Goal: Task Accomplishment & Management: Use online tool/utility

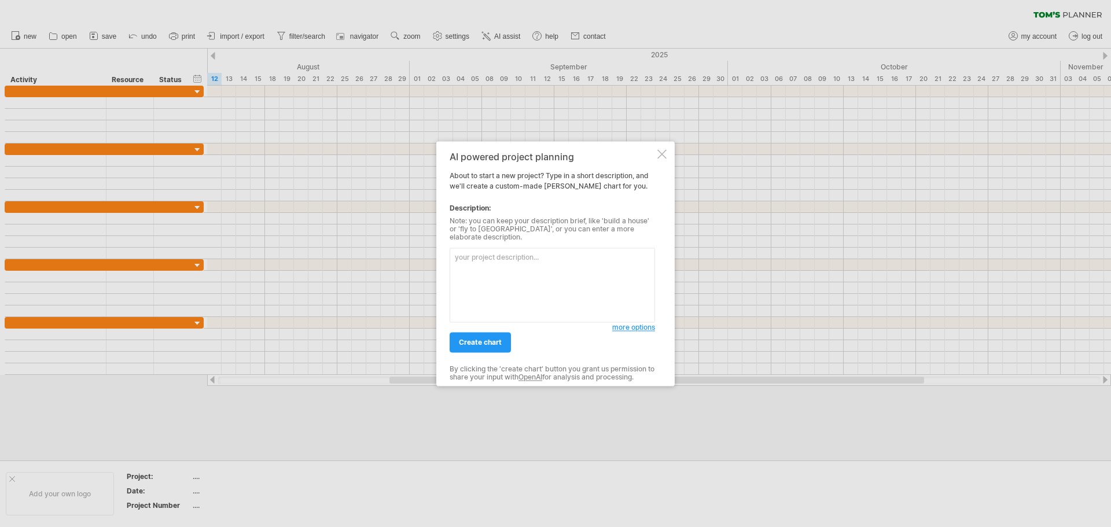
click at [626, 323] on span "more options" at bounding box center [633, 327] width 43 height 9
click at [474, 263] on textarea at bounding box center [552, 285] width 205 height 75
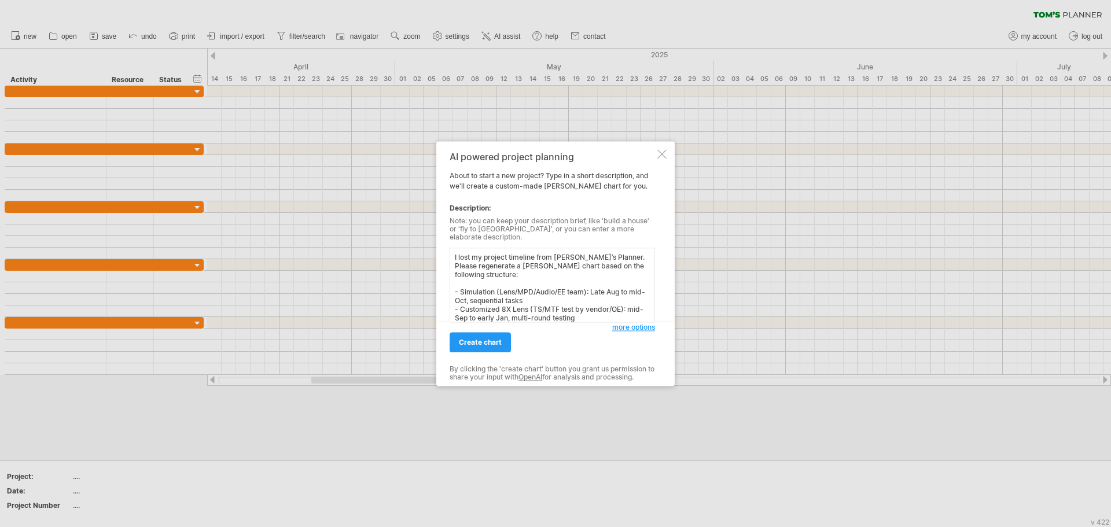
scroll to position [87, 0]
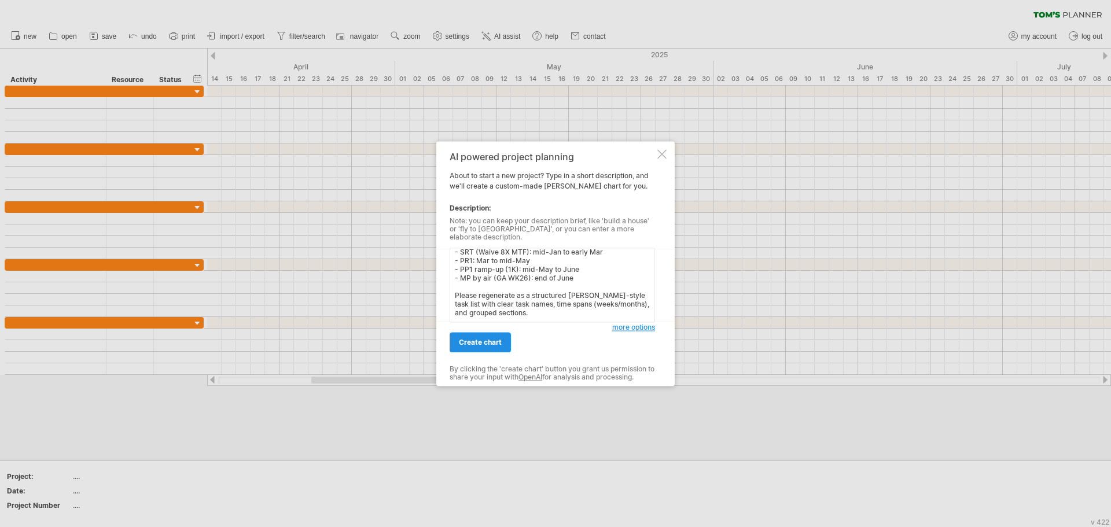
type textarea "I lost my project timeline from [PERSON_NAME]’s Planner. Please regenerate a [P…"
click at [472, 338] on span "create chart" at bounding box center [480, 342] width 43 height 9
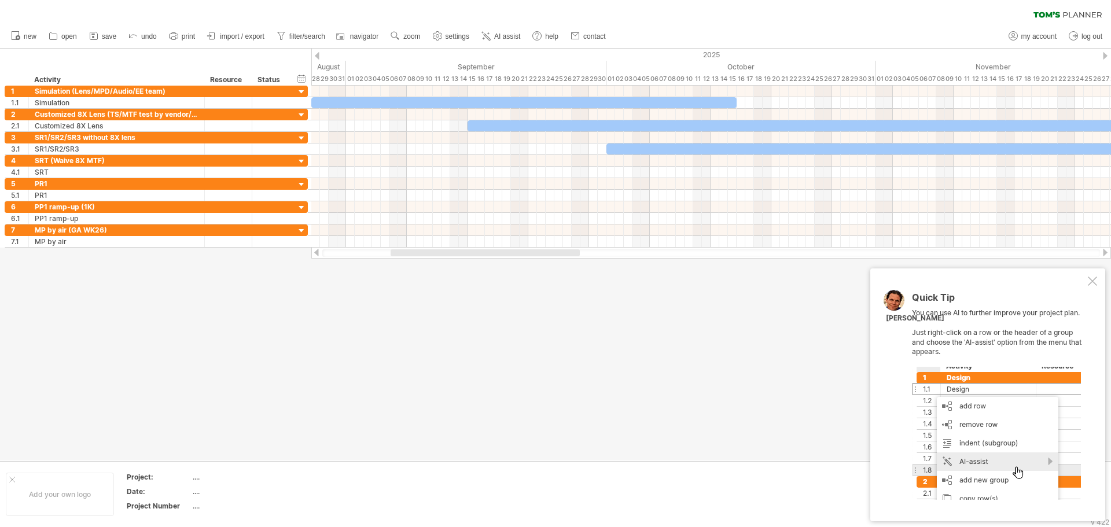
click at [1085, 281] on div "Quick Tip You can use AI to further improve your project plan. Just right-click…" at bounding box center [987, 394] width 235 height 253
click at [1088, 281] on div at bounding box center [1092, 281] width 9 height 9
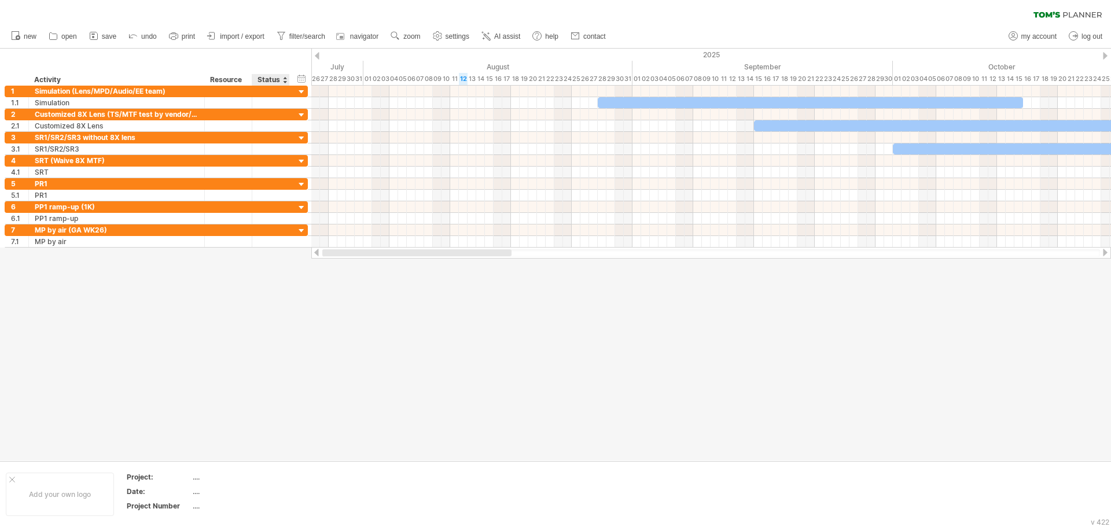
drag, startPoint x: 431, startPoint y: 252, endPoint x: 278, endPoint y: 252, distance: 152.7
click at [278, 252] on div "Trying to reach [DOMAIN_NAME] Connected again... 0% clear filter new 1" at bounding box center [555, 263] width 1111 height 527
click at [451, 35] on span "settings" at bounding box center [457, 36] width 24 height 8
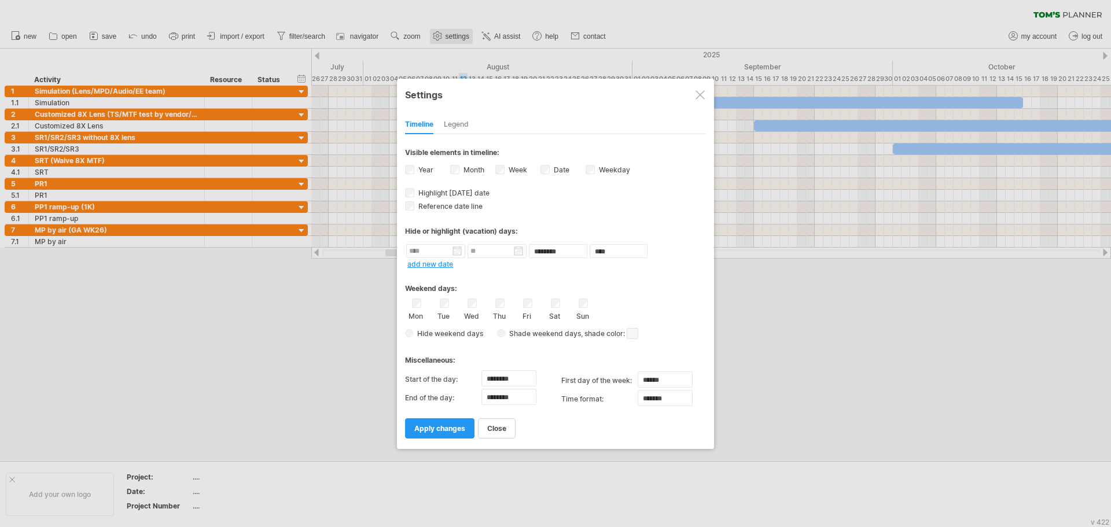
select select "*"
select select "**"
click at [505, 168] on div "Week visibility of weeknumbers Currently there is not enough space horizontally…" at bounding box center [517, 171] width 45 height 16
click at [519, 170] on label "Week visibility of weeknumbers Currently there is not enough space horizontally…" at bounding box center [516, 169] width 21 height 9
click at [454, 211] on div "**********" at bounding box center [555, 286] width 301 height 304
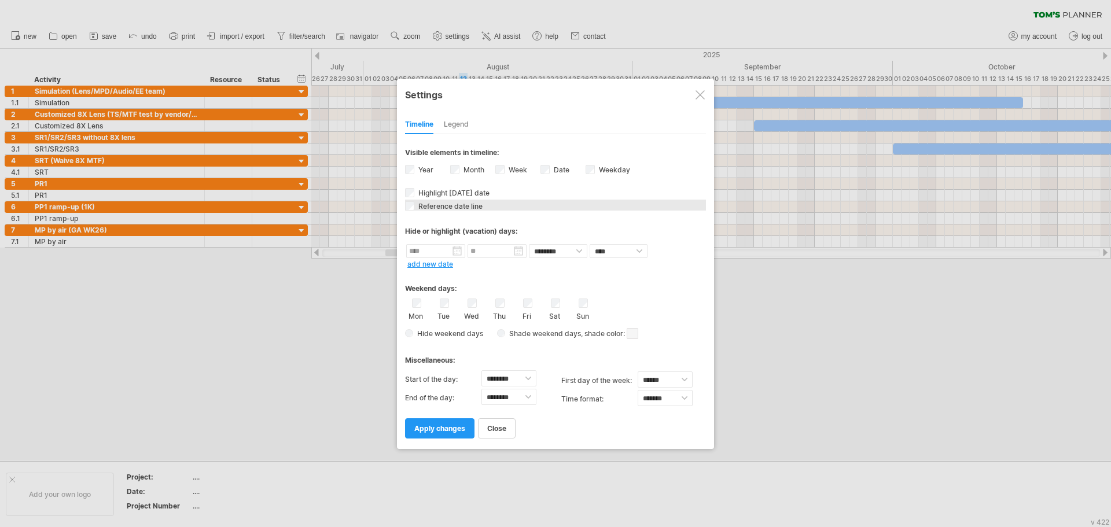
click at [454, 209] on span "Reference date line" at bounding box center [449, 206] width 67 height 9
click at [441, 431] on span "apply changes" at bounding box center [439, 428] width 51 height 9
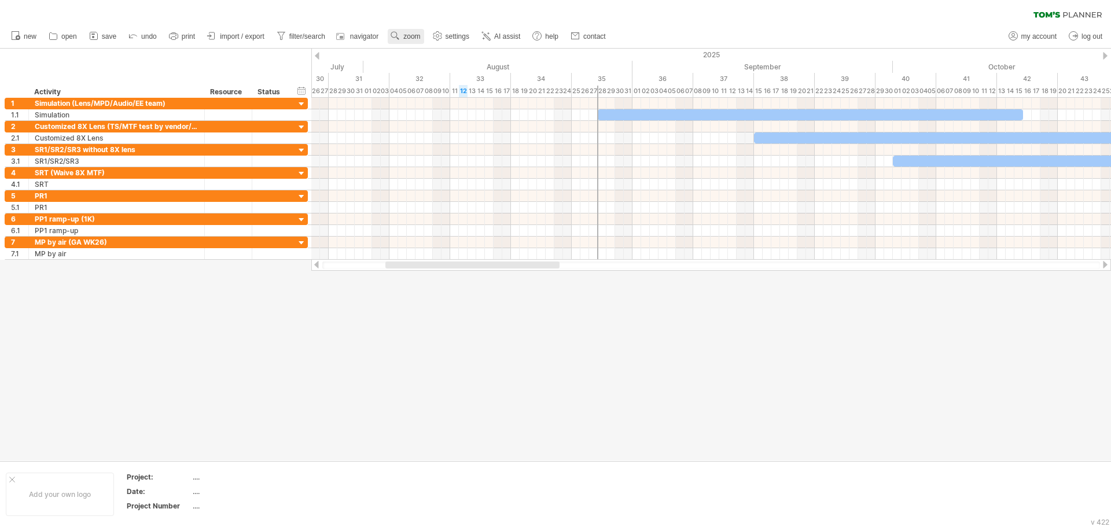
click at [412, 34] on span "zoom" at bounding box center [411, 36] width 17 height 8
click at [455, 84] on div "Day" at bounding box center [450, 85] width 64 height 19
click at [489, 101] on div "Dense" at bounding box center [493, 99] width 64 height 19
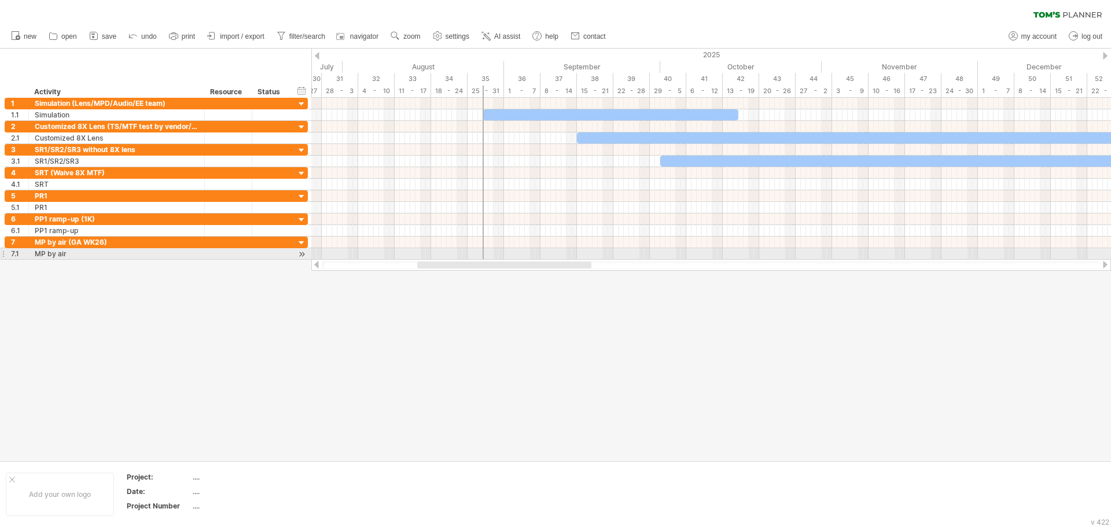
drag, startPoint x: 507, startPoint y: 259, endPoint x: 555, endPoint y: 260, distance: 48.0
click at [555, 260] on div at bounding box center [711, 265] width 800 height 12
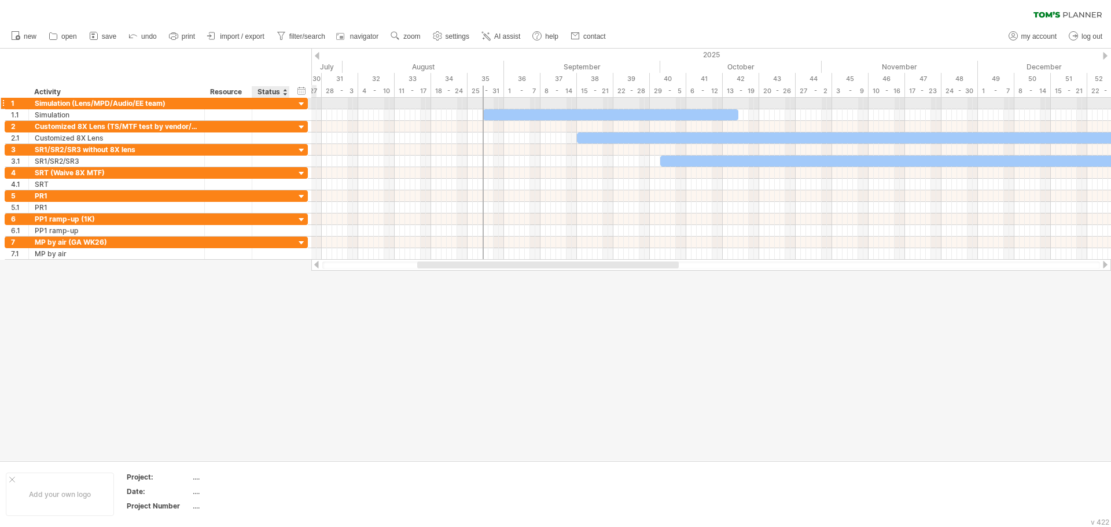
click at [300, 105] on div at bounding box center [301, 104] width 11 height 11
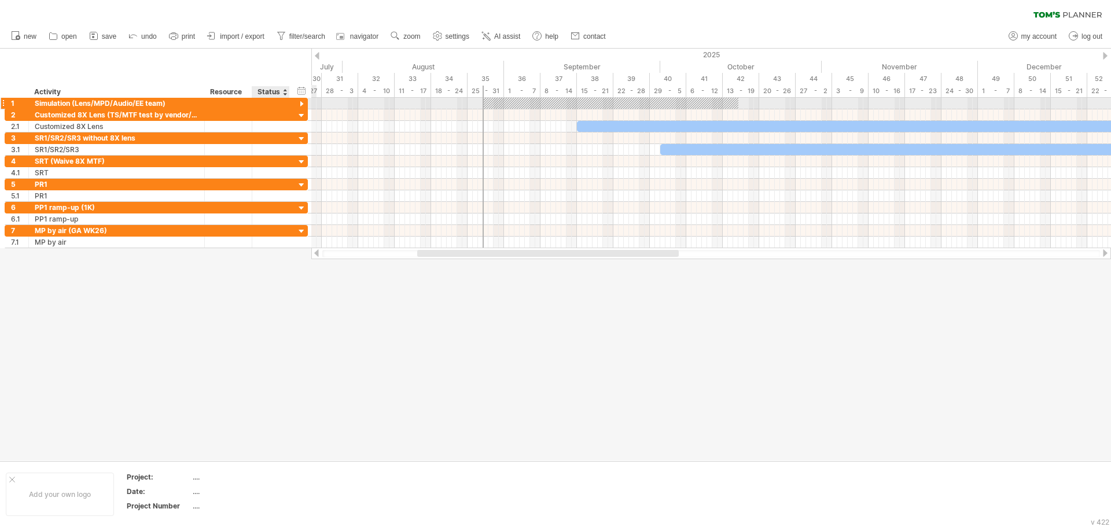
click at [300, 105] on div at bounding box center [301, 104] width 11 height 11
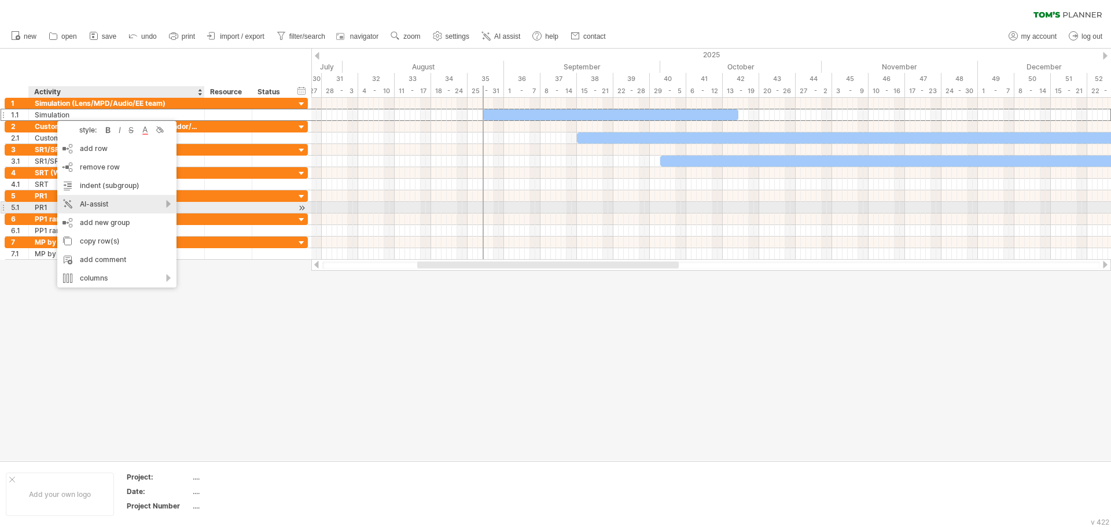
click at [138, 202] on div "AI-assist" at bounding box center [116, 204] width 119 height 19
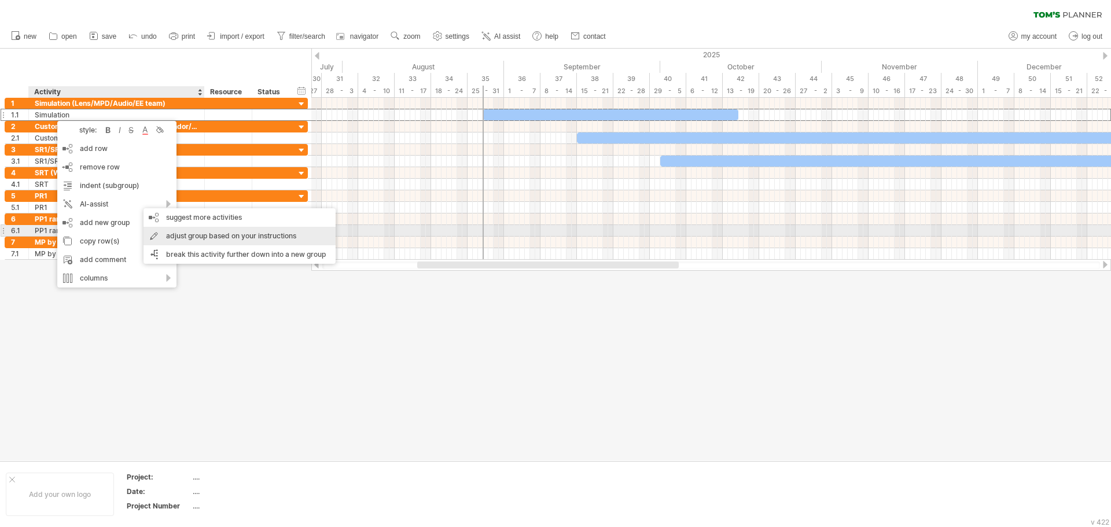
click at [251, 231] on div "adjust group based on your instructions" at bounding box center [239, 236] width 192 height 19
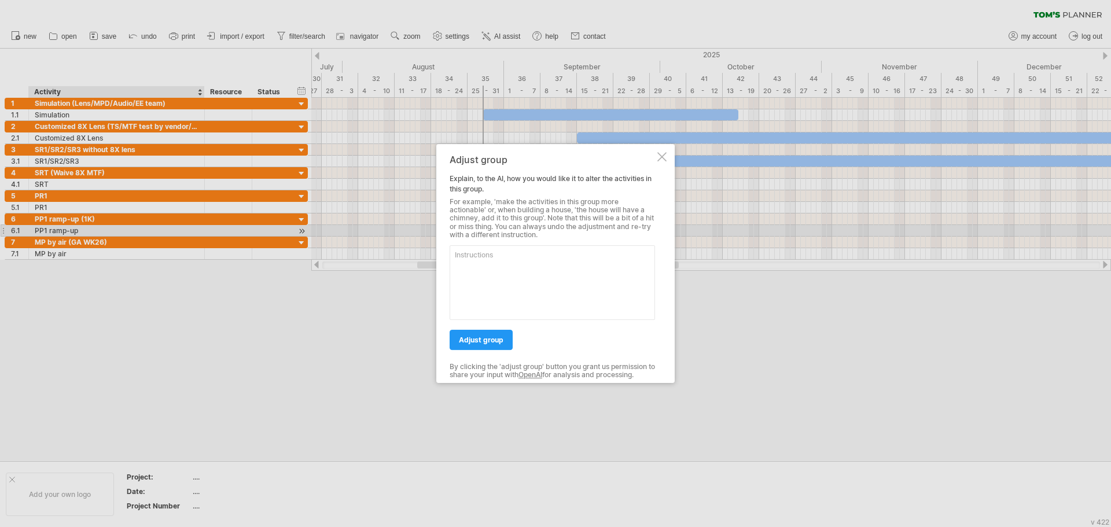
click at [483, 270] on textarea at bounding box center [552, 282] width 205 height 75
paste textarea "Please help me recreate the following [PERSON_NAME] chart section for the "Simu…"
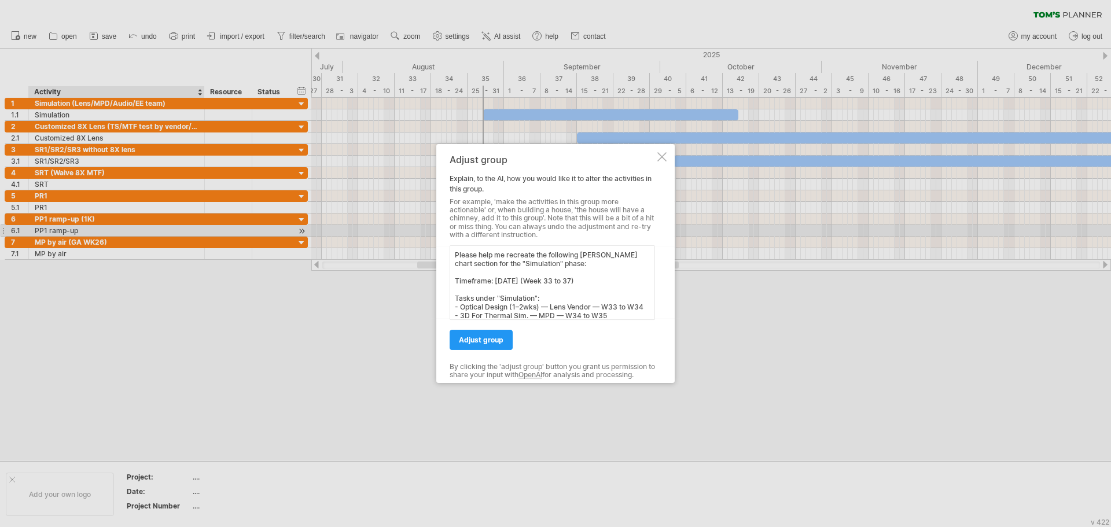
scroll to position [148, 0]
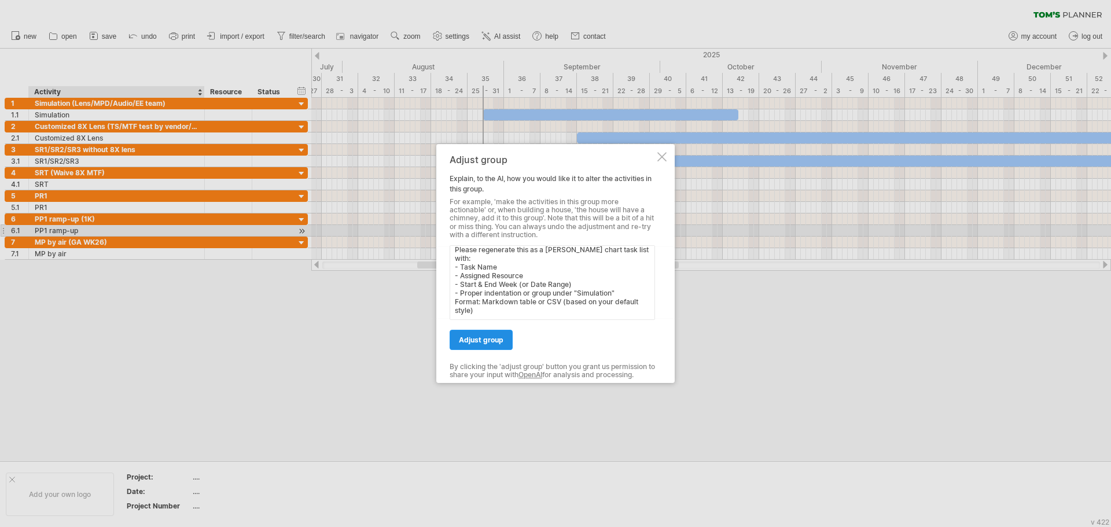
type textarea "Please help me recreate the following [PERSON_NAME] chart section for the "Simu…"
click at [483, 337] on span "adjust group" at bounding box center [481, 340] width 45 height 9
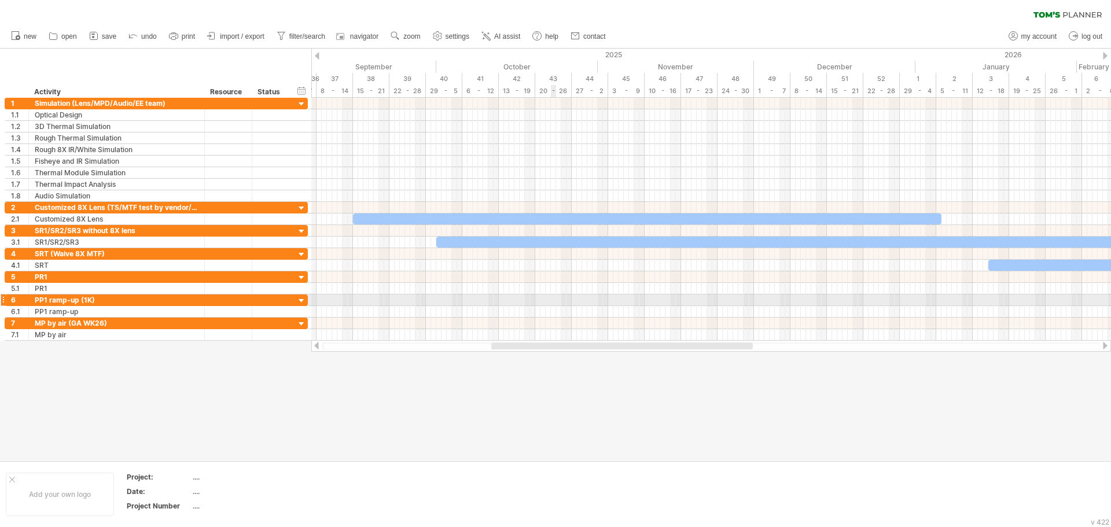
drag, startPoint x: 480, startPoint y: 344, endPoint x: 554, endPoint y: 304, distance: 84.4
click at [554, 304] on div "Trying to reach [DOMAIN_NAME] Connected again... 0% clear filter new 1" at bounding box center [555, 263] width 1111 height 527
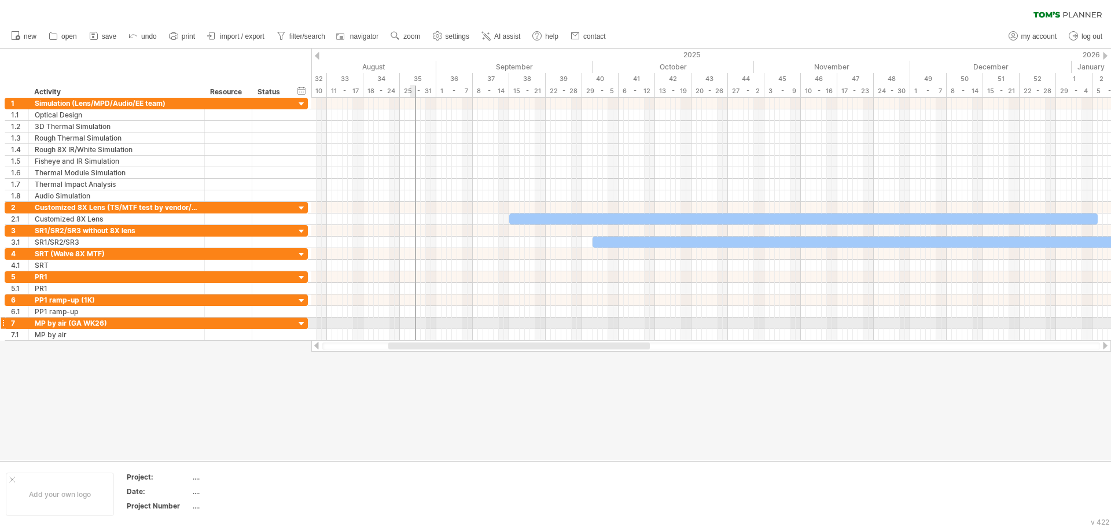
drag, startPoint x: 467, startPoint y: 345, endPoint x: 414, endPoint y: 326, distance: 56.5
click at [414, 326] on div "Trying to reach [DOMAIN_NAME] Connected again... 0% clear filter new 1" at bounding box center [555, 263] width 1111 height 527
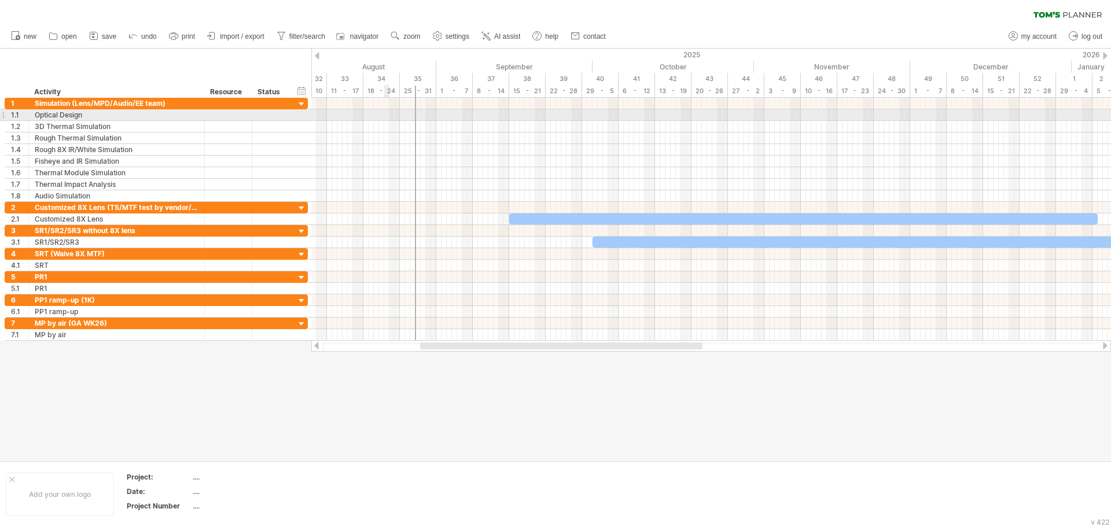
click at [384, 113] on div at bounding box center [711, 115] width 800 height 12
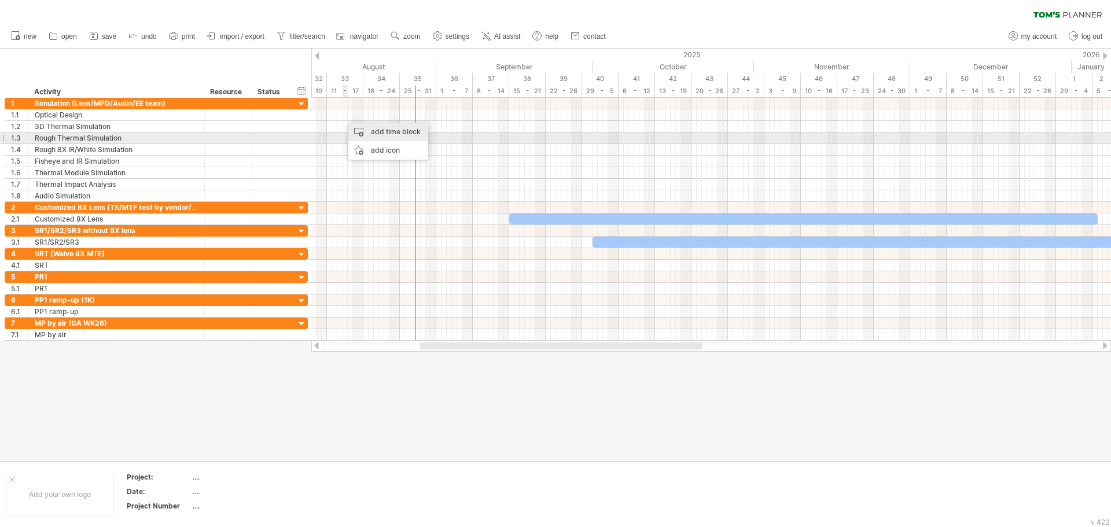
click at [388, 133] on div "add time block" at bounding box center [388, 132] width 80 height 19
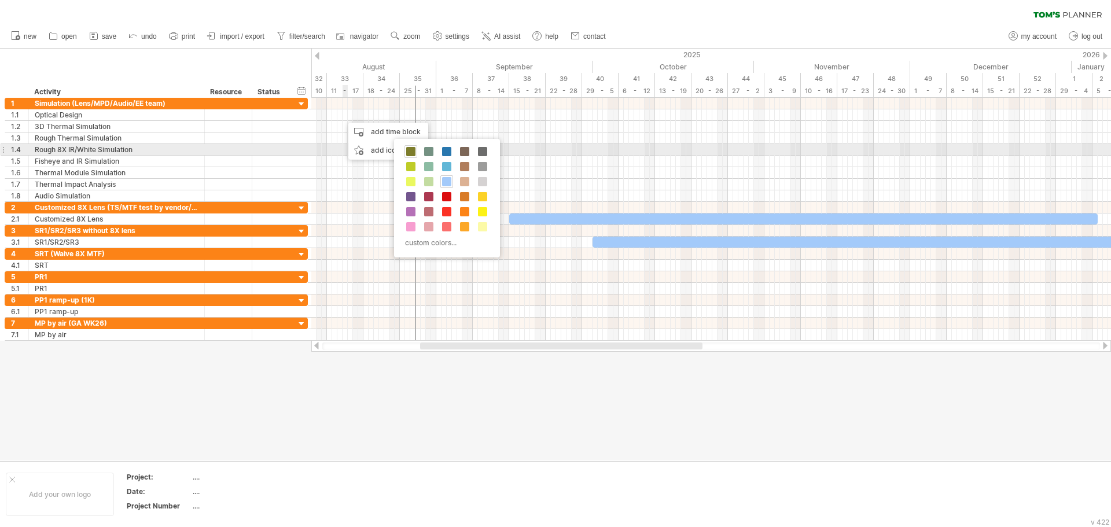
click at [415, 152] on div at bounding box center [410, 151] width 13 height 13
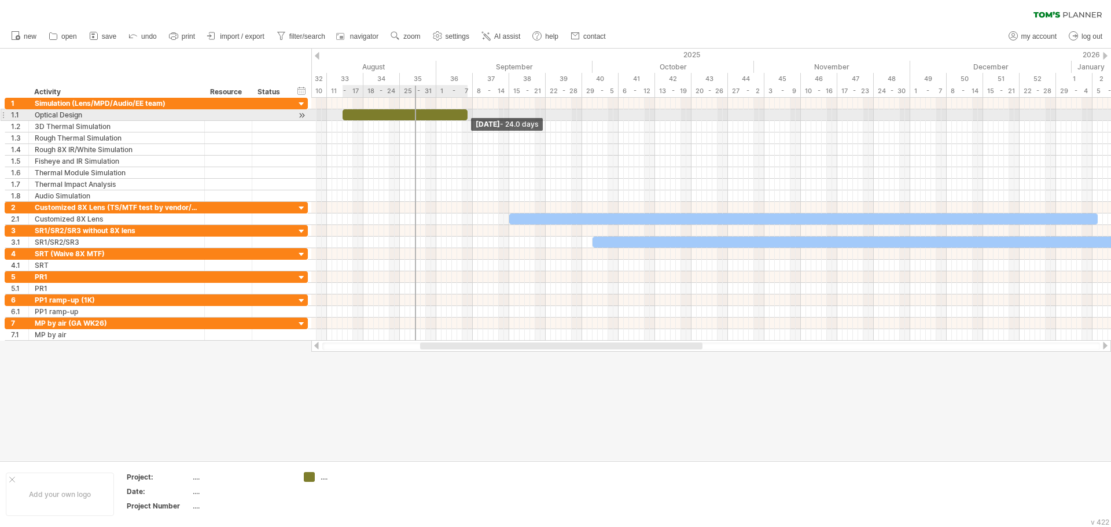
drag, startPoint x: 349, startPoint y: 116, endPoint x: 470, endPoint y: 120, distance: 120.4
click at [470, 120] on div "[DATE] - 24.0 days" at bounding box center [711, 219] width 800 height 243
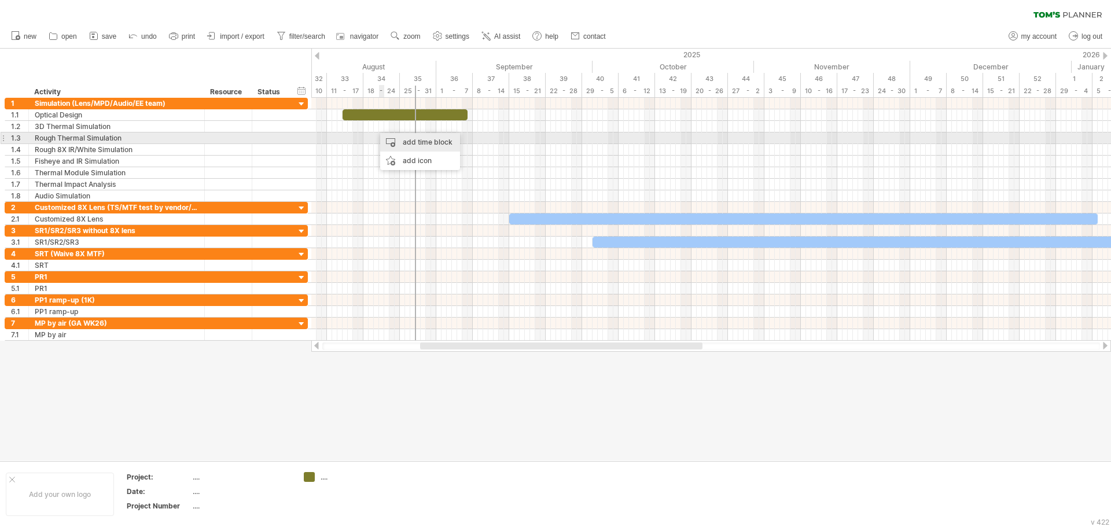
click at [407, 140] on div "add time block" at bounding box center [420, 142] width 80 height 19
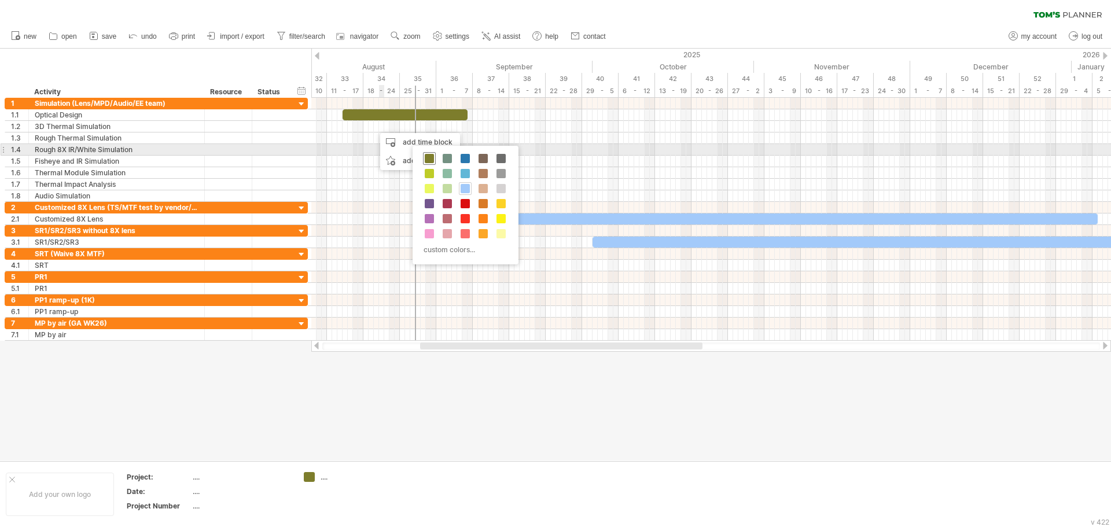
click at [433, 155] on span at bounding box center [429, 158] width 9 height 9
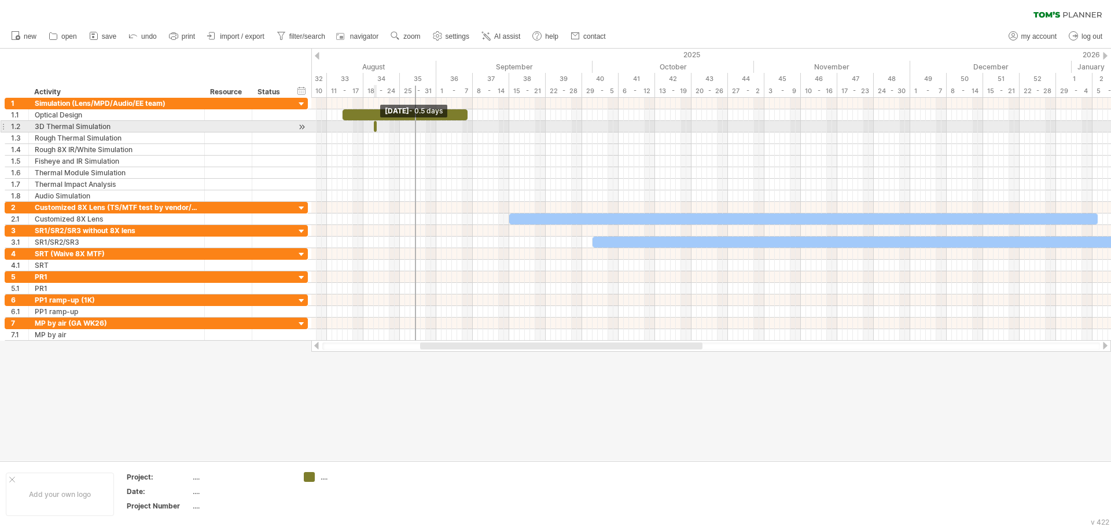
drag, startPoint x: 378, startPoint y: 126, endPoint x: 341, endPoint y: 123, distance: 37.1
click at [341, 123] on div "[DATE] - 0.5 days" at bounding box center [711, 219] width 800 height 243
drag, startPoint x: 375, startPoint y: 124, endPoint x: 339, endPoint y: 124, distance: 36.4
click at [339, 124] on div "[DATE] - 0.5 days" at bounding box center [711, 219] width 800 height 243
drag, startPoint x: 374, startPoint y: 126, endPoint x: 355, endPoint y: 124, distance: 19.2
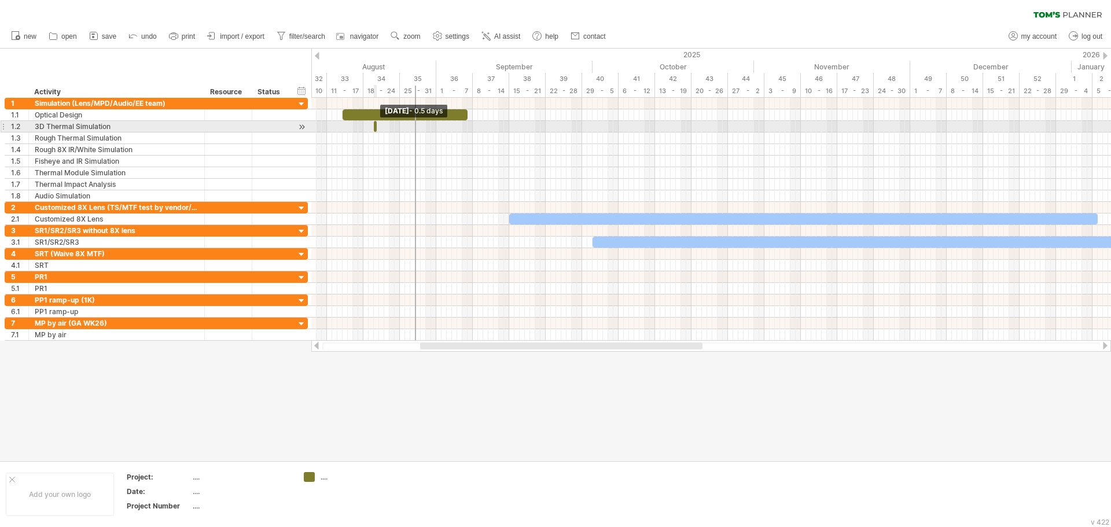
click at [355, 124] on div "[DATE] - 0.5 days" at bounding box center [711, 219] width 800 height 243
drag, startPoint x: 377, startPoint y: 124, endPoint x: 431, endPoint y: 121, distance: 54.5
click at [431, 121] on span at bounding box center [431, 126] width 5 height 11
drag, startPoint x: 373, startPoint y: 122, endPoint x: 343, endPoint y: 123, distance: 30.1
click at [343, 123] on span at bounding box center [342, 126] width 5 height 11
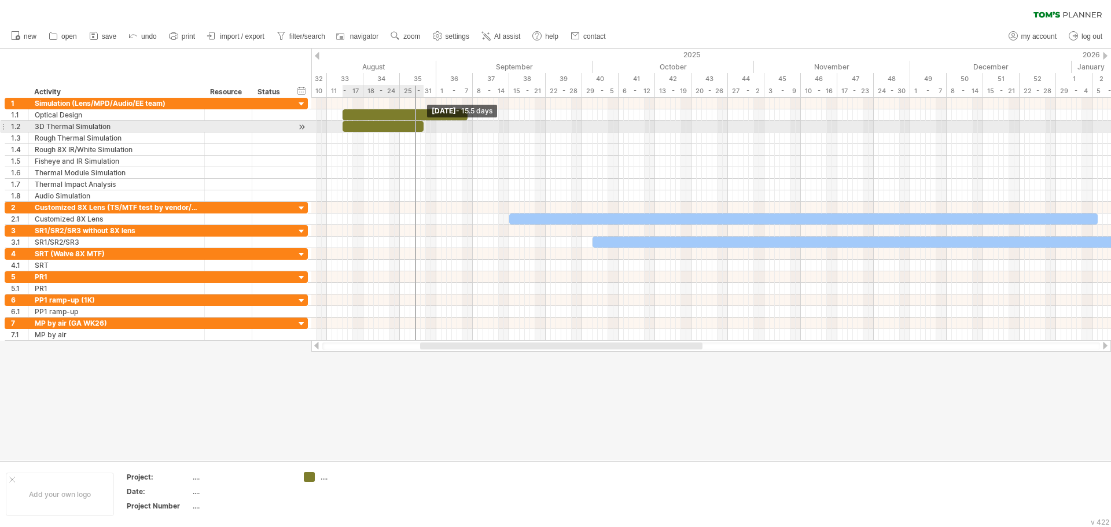
drag, startPoint x: 433, startPoint y: 126, endPoint x: 424, endPoint y: 127, distance: 8.7
click at [424, 127] on span at bounding box center [423, 126] width 5 height 11
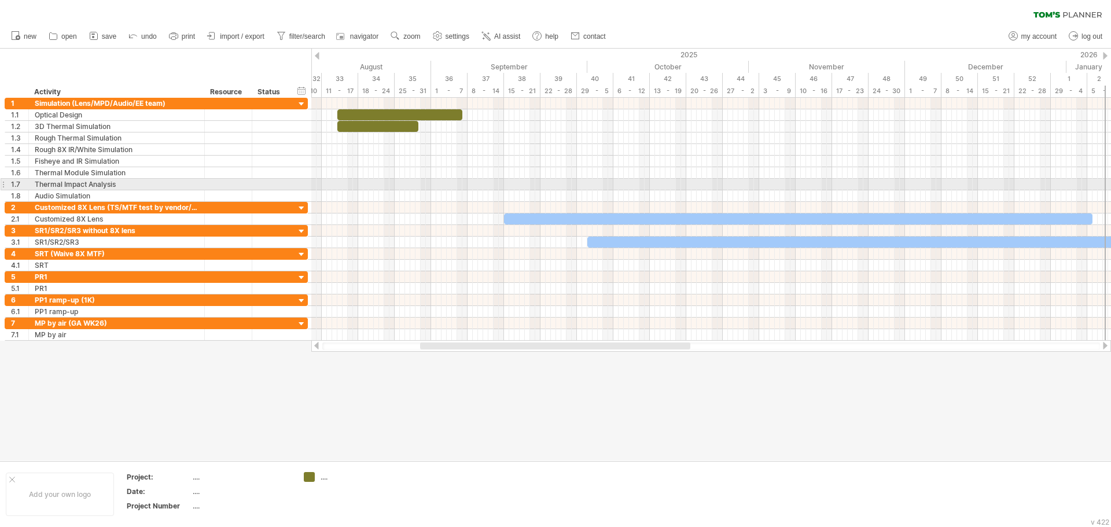
drag, startPoint x: 415, startPoint y: 144, endPoint x: 1104, endPoint y: 185, distance: 689.7
click at [1104, 185] on div "[DATE] - 15.5 days [DATE] - 17.0 days" at bounding box center [711, 219] width 800 height 243
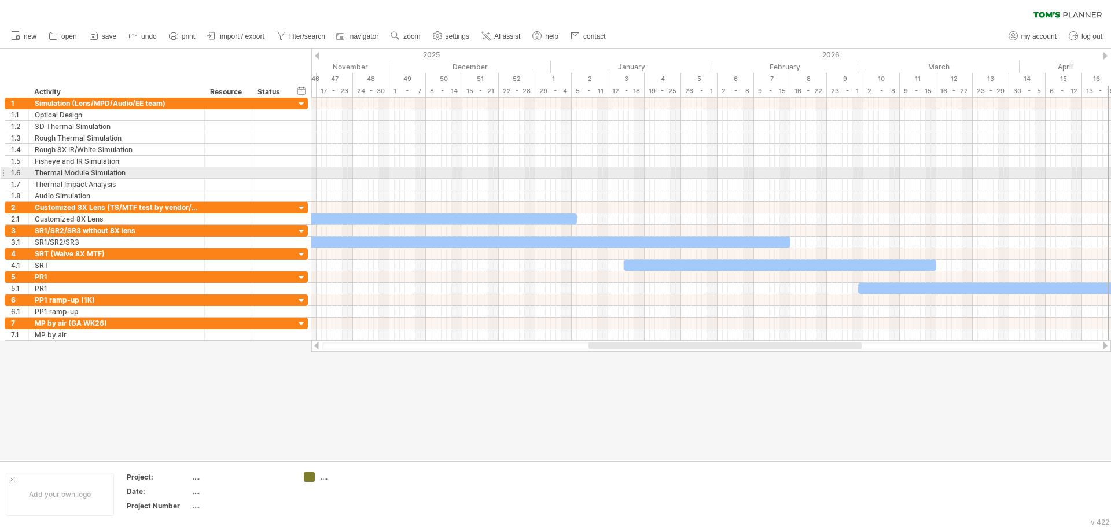
drag, startPoint x: 587, startPoint y: 146, endPoint x: 1110, endPoint y: 168, distance: 523.5
click at [1110, 168] on div "[DATE] - 15.5 days [DATE] - 17.0 days" at bounding box center [711, 219] width 800 height 243
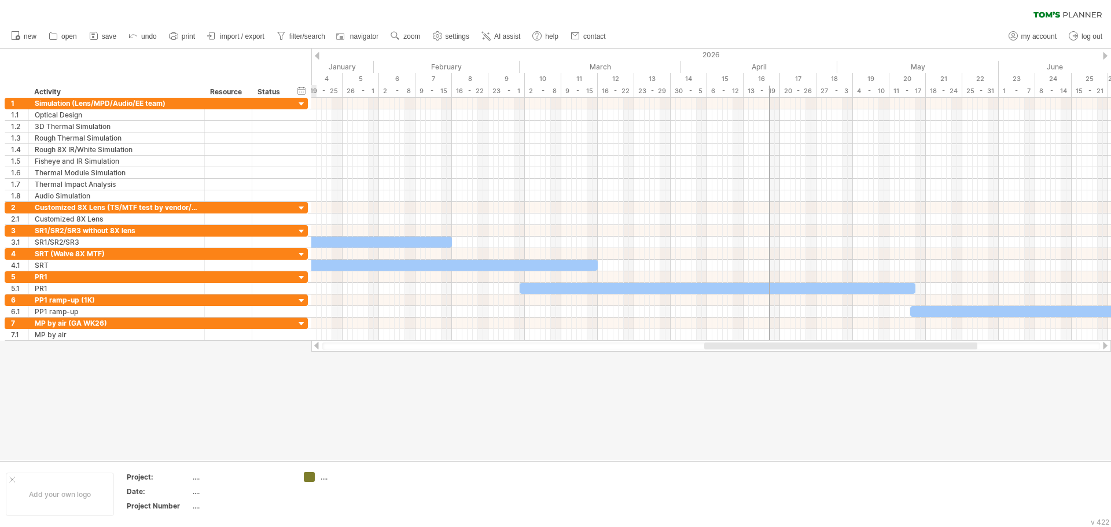
drag, startPoint x: 834, startPoint y: 349, endPoint x: 1003, endPoint y: 352, distance: 169.0
click at [1003, 352] on div "Trying to reach [DOMAIN_NAME] Connected again... 0% clear filter new 1" at bounding box center [555, 263] width 1111 height 527
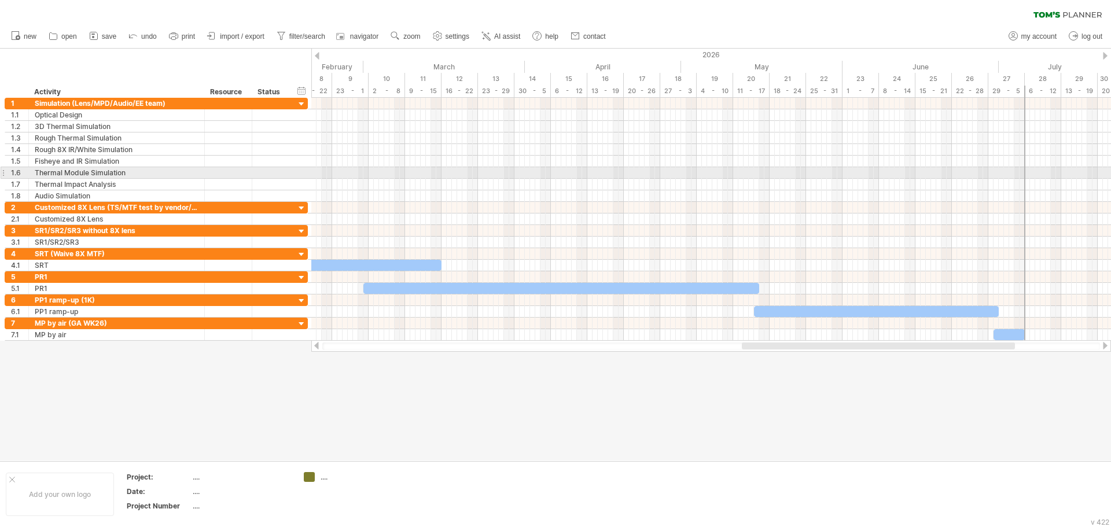
drag, startPoint x: 613, startPoint y: 149, endPoint x: 1025, endPoint y: 172, distance: 413.2
click at [1025, 172] on div "[DATE] - 15.5 days [DATE] - 17.0 days" at bounding box center [711, 219] width 800 height 243
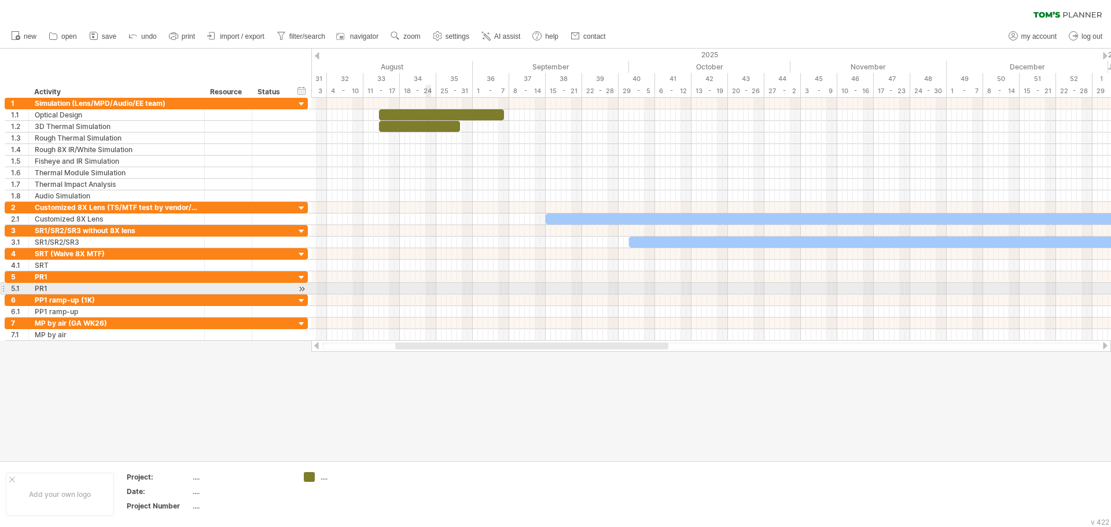
drag, startPoint x: 773, startPoint y: 346, endPoint x: 435, endPoint y: 292, distance: 342.2
click at [435, 292] on div "Trying to reach [DOMAIN_NAME] Connected again... 0% clear filter new 1" at bounding box center [555, 263] width 1111 height 527
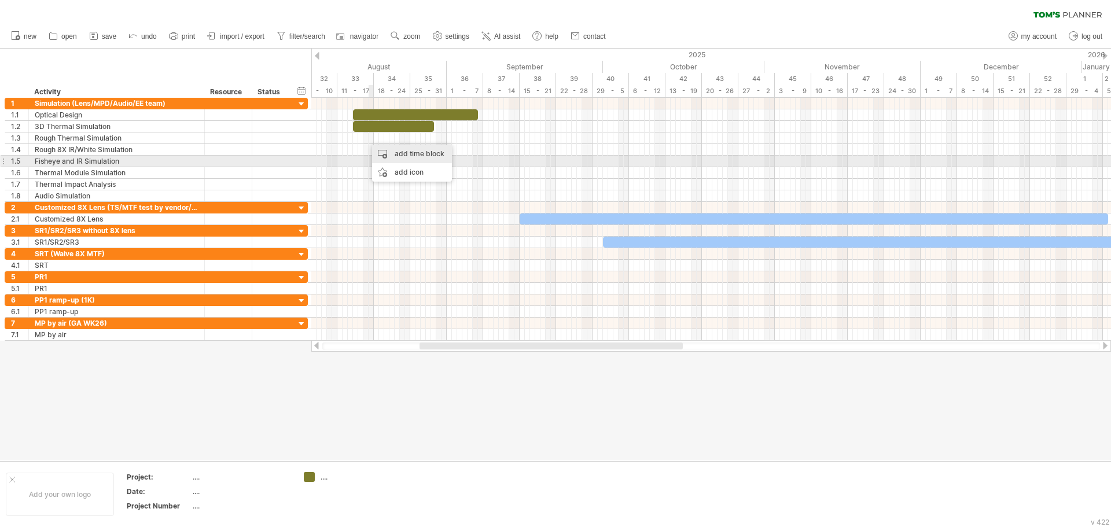
click at [394, 156] on div "add time block" at bounding box center [412, 154] width 80 height 19
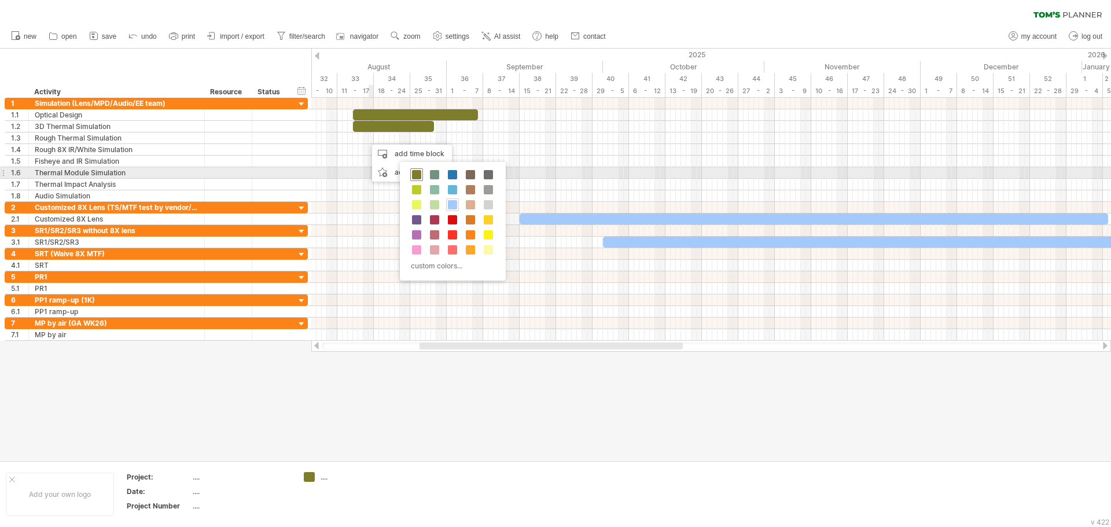
click at [417, 176] on span at bounding box center [416, 174] width 9 height 9
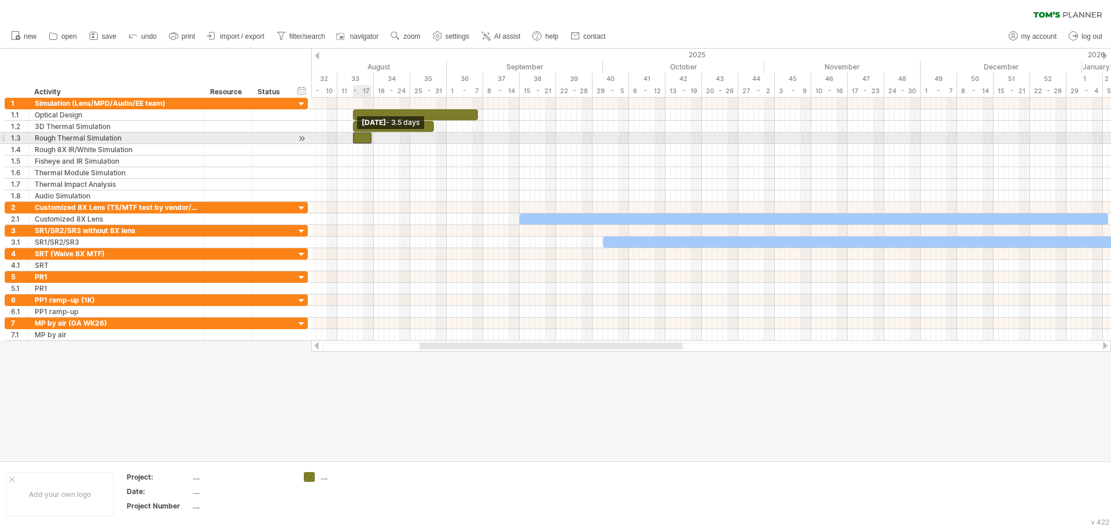
drag, startPoint x: 364, startPoint y: 136, endPoint x: 352, endPoint y: 139, distance: 12.5
click at [352, 139] on span at bounding box center [353, 137] width 5 height 11
drag, startPoint x: 364, startPoint y: 137, endPoint x: 373, endPoint y: 137, distance: 8.7
click at [373, 137] on div at bounding box center [369, 137] width 19 height 11
drag, startPoint x: 380, startPoint y: 136, endPoint x: 426, endPoint y: 142, distance: 46.6
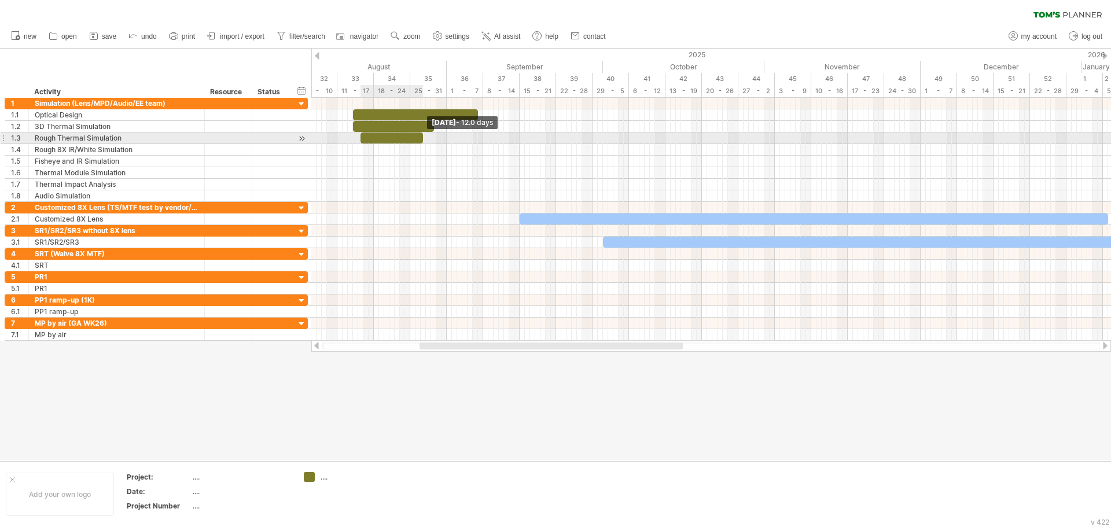
click at [425, 142] on span at bounding box center [423, 137] width 5 height 11
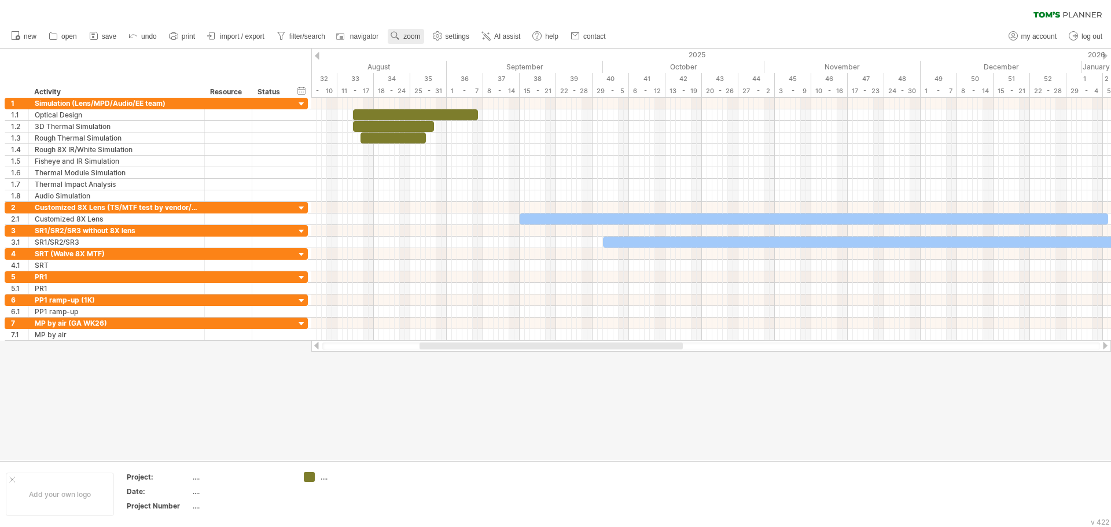
click at [415, 37] on span "zoom" at bounding box center [411, 36] width 17 height 8
click at [448, 37] on span "settings" at bounding box center [457, 36] width 24 height 8
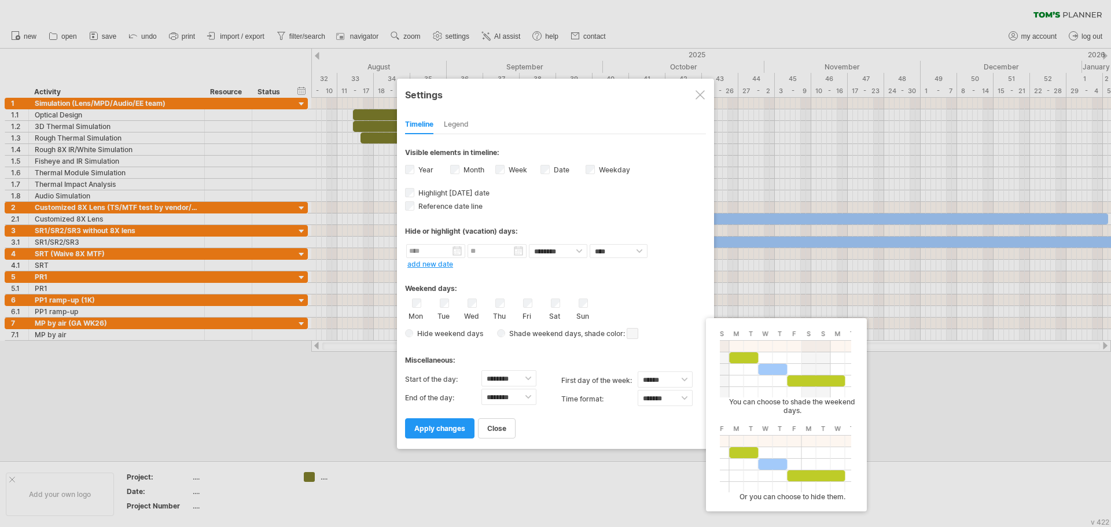
click at [417, 332] on span "Hide weekend days" at bounding box center [448, 333] width 70 height 9
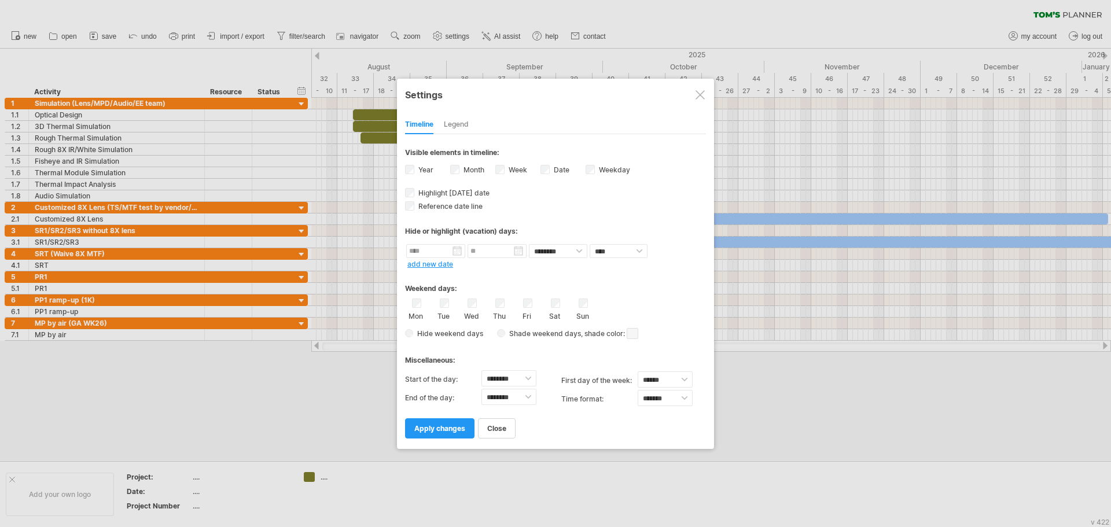
click at [437, 334] on span "Hide weekend days" at bounding box center [448, 333] width 70 height 9
click at [415, 333] on span "Hide weekend days" at bounding box center [448, 333] width 70 height 9
click at [433, 432] on span "apply changes" at bounding box center [439, 428] width 51 height 9
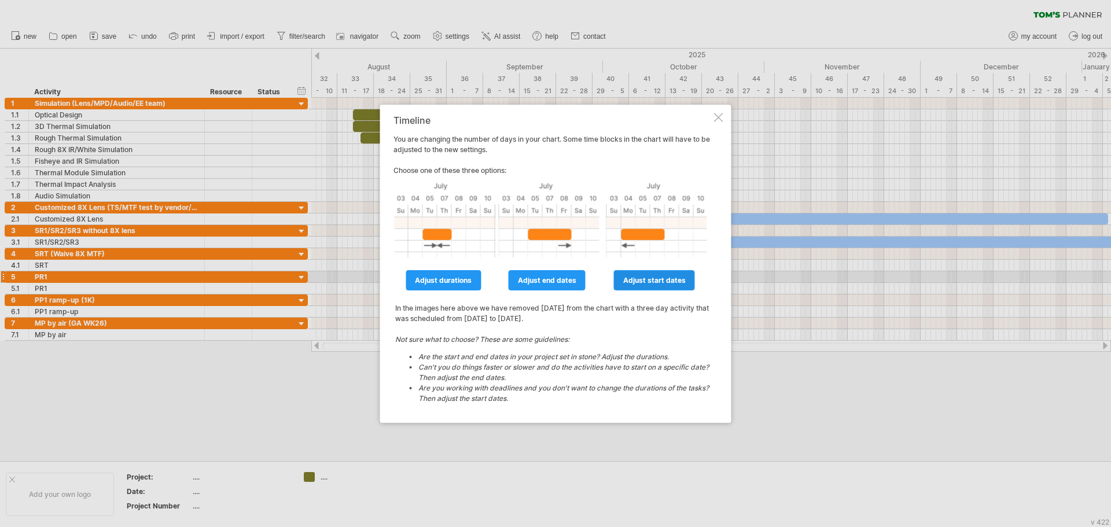
click at [665, 281] on span "adjust start dates" at bounding box center [654, 280] width 62 height 9
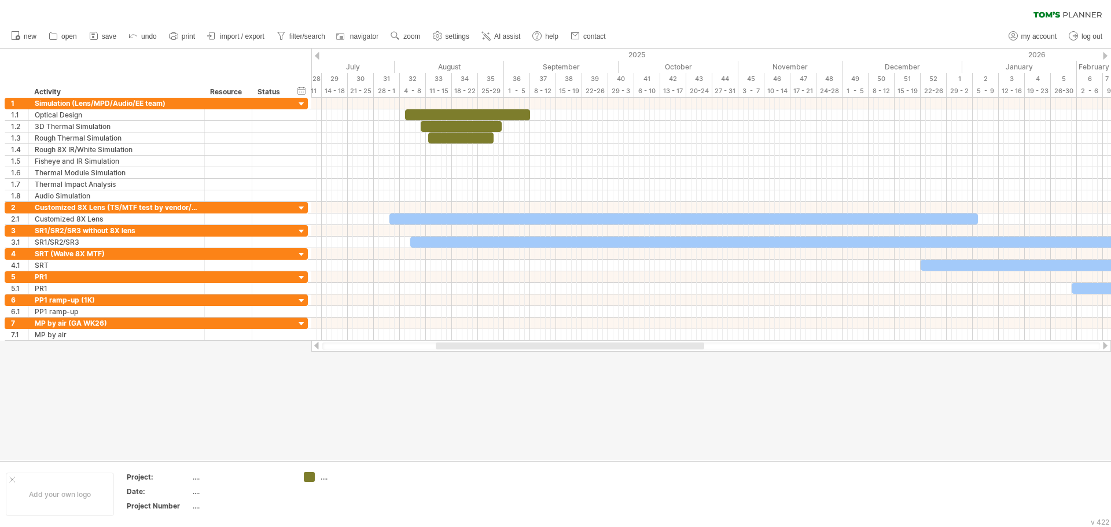
drag, startPoint x: 550, startPoint y: 345, endPoint x: 510, endPoint y: 342, distance: 40.0
click at [510, 342] on div at bounding box center [711, 346] width 800 height 12
click at [146, 39] on span "undo" at bounding box center [149, 36] width 16 height 8
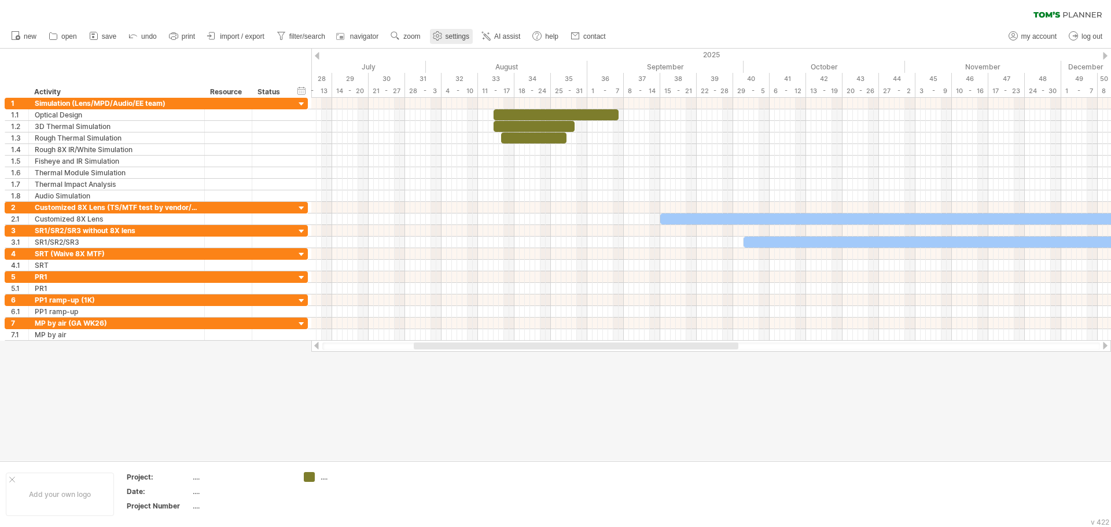
click at [444, 36] on link "settings" at bounding box center [451, 36] width 43 height 15
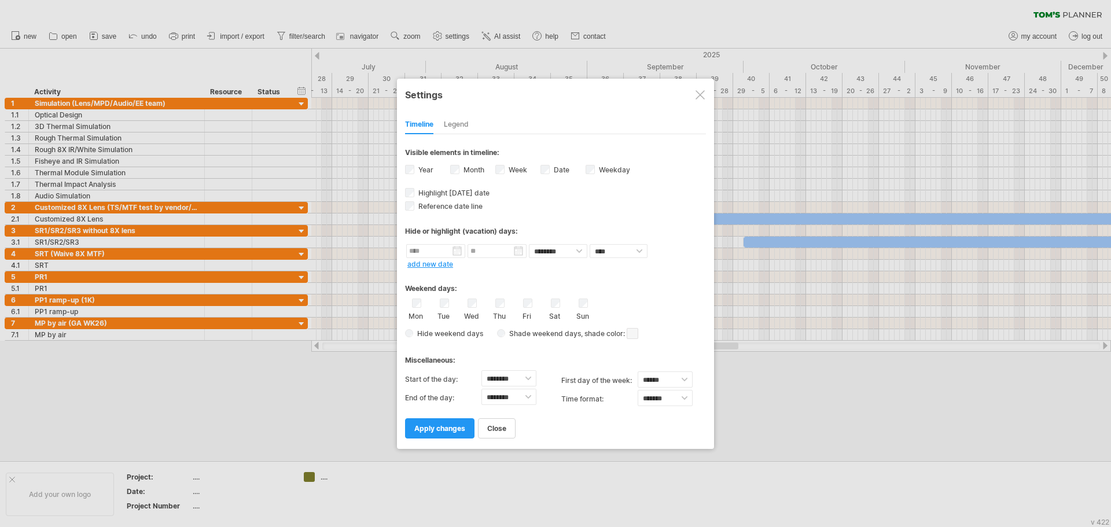
click at [440, 336] on span "Hide weekend days" at bounding box center [448, 333] width 70 height 9
click at [433, 426] on span "apply changes" at bounding box center [439, 428] width 51 height 9
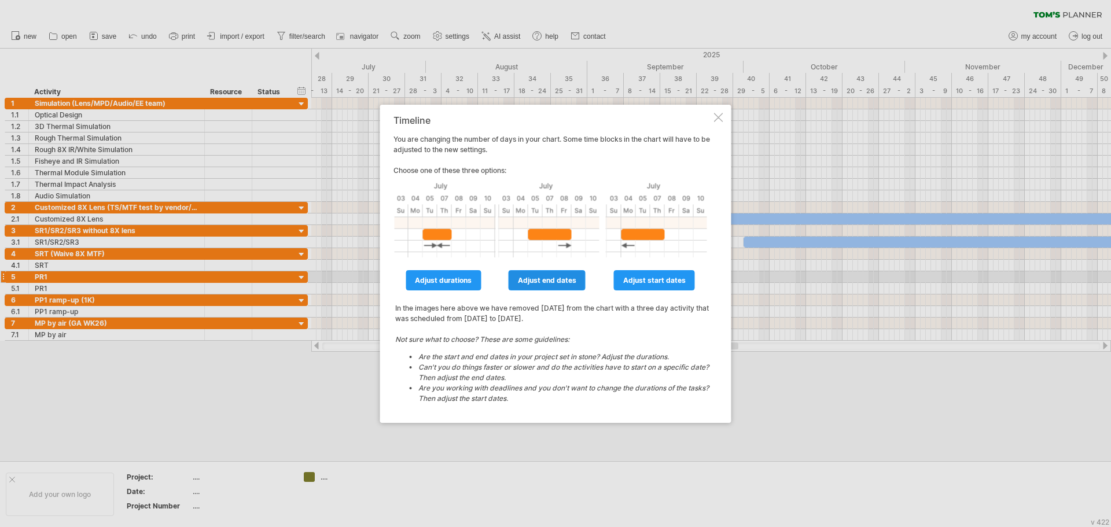
click at [554, 277] on span "adjust end dates" at bounding box center [547, 280] width 58 height 9
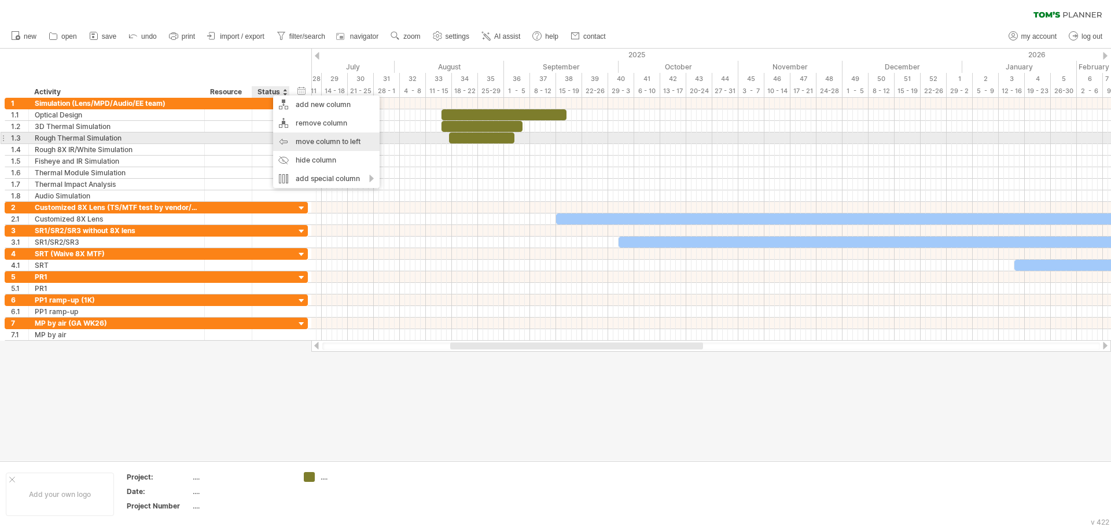
click at [312, 144] on div "move column to left" at bounding box center [326, 141] width 106 height 19
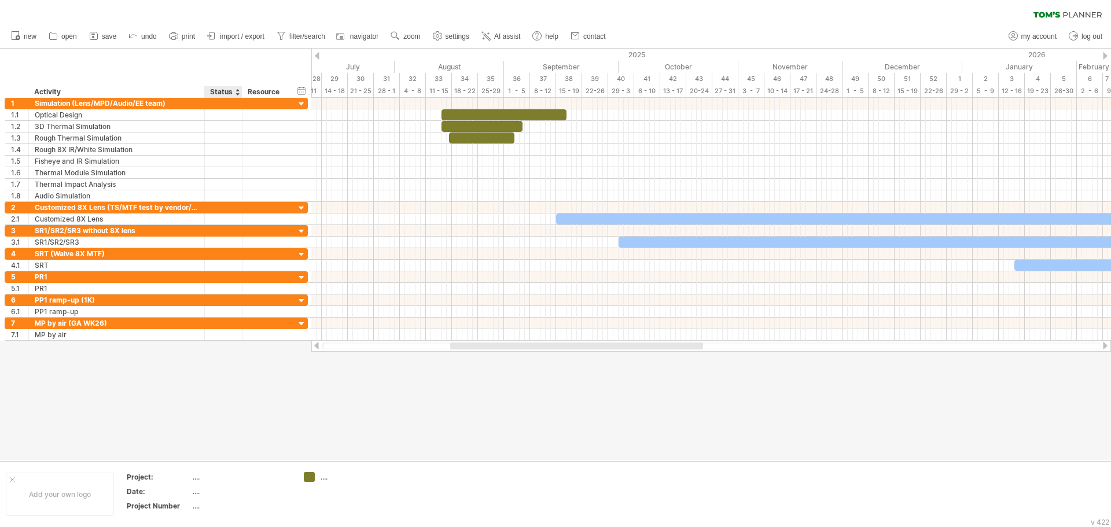
click at [246, 71] on div "hide start/end/duration show start/end/duration ******** Activity ****** Status…" at bounding box center [155, 73] width 311 height 49
click at [150, 42] on link "undo" at bounding box center [143, 36] width 35 height 15
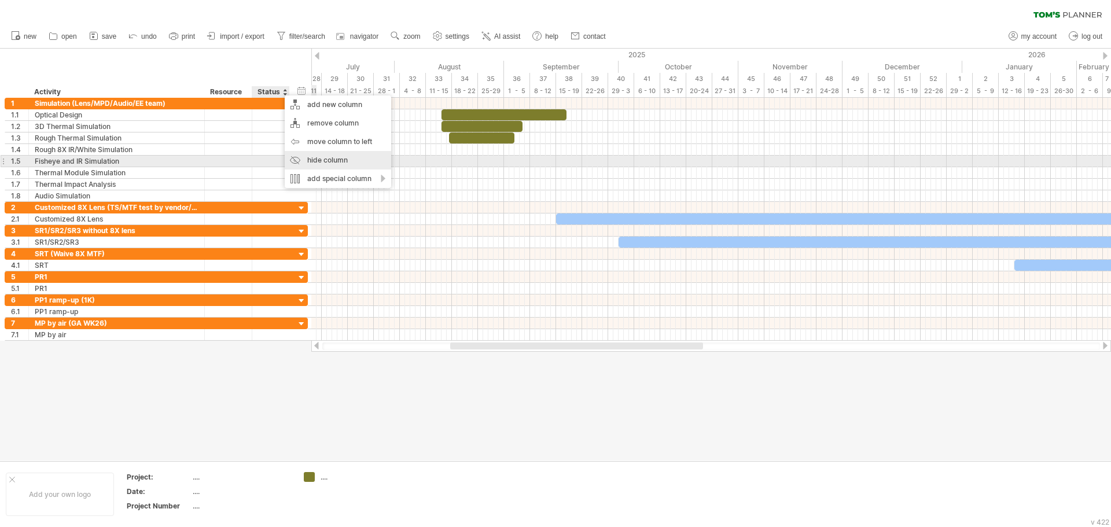
click at [323, 157] on div "hide column" at bounding box center [338, 160] width 106 height 19
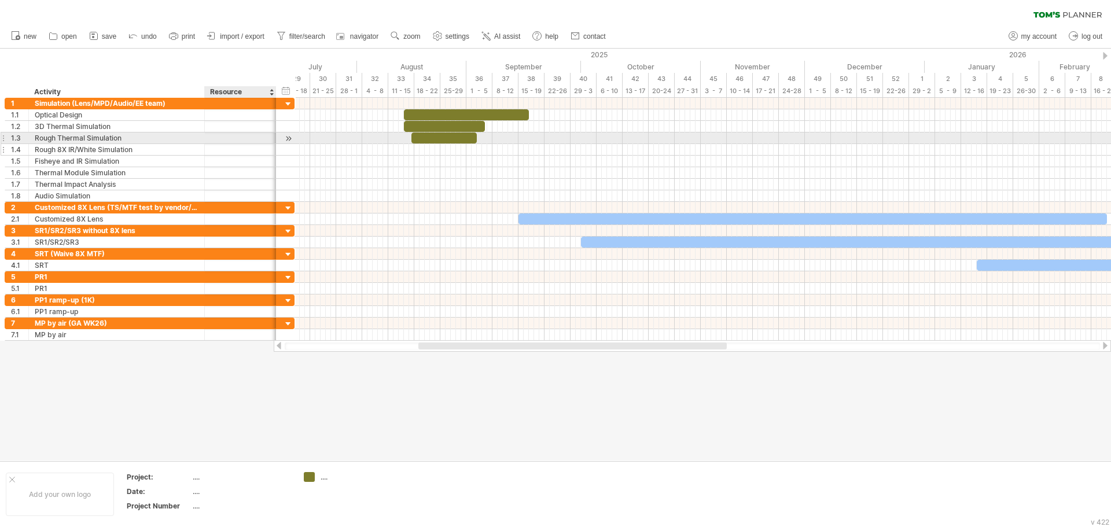
drag, startPoint x: 251, startPoint y: 142, endPoint x: 277, endPoint y: 145, distance: 26.2
click at [277, 145] on div "**********" at bounding box center [150, 150] width 290 height 104
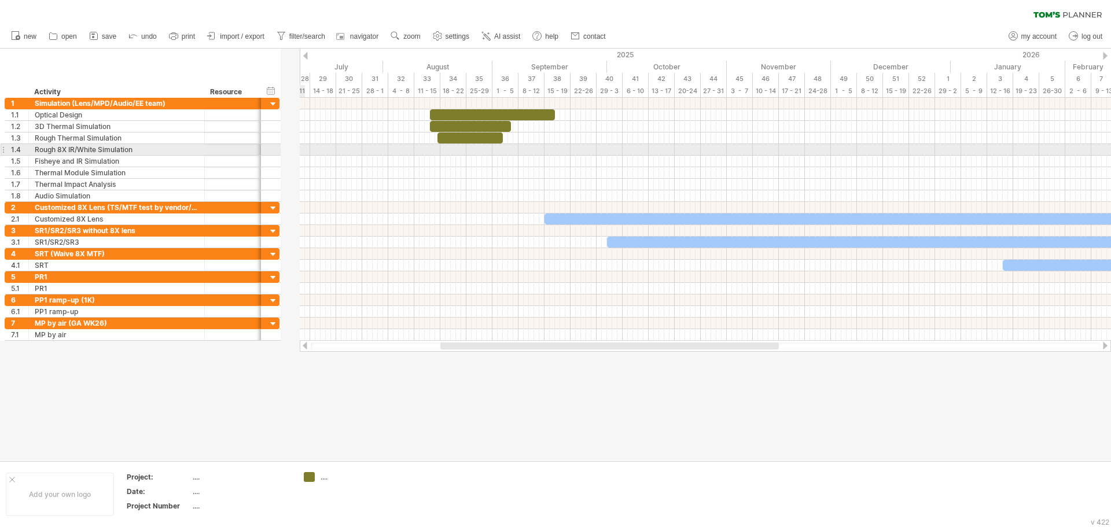
drag, startPoint x: 277, startPoint y: 145, endPoint x: 260, endPoint y: 145, distance: 16.8
click at [260, 145] on div at bounding box center [260, 150] width 6 height 12
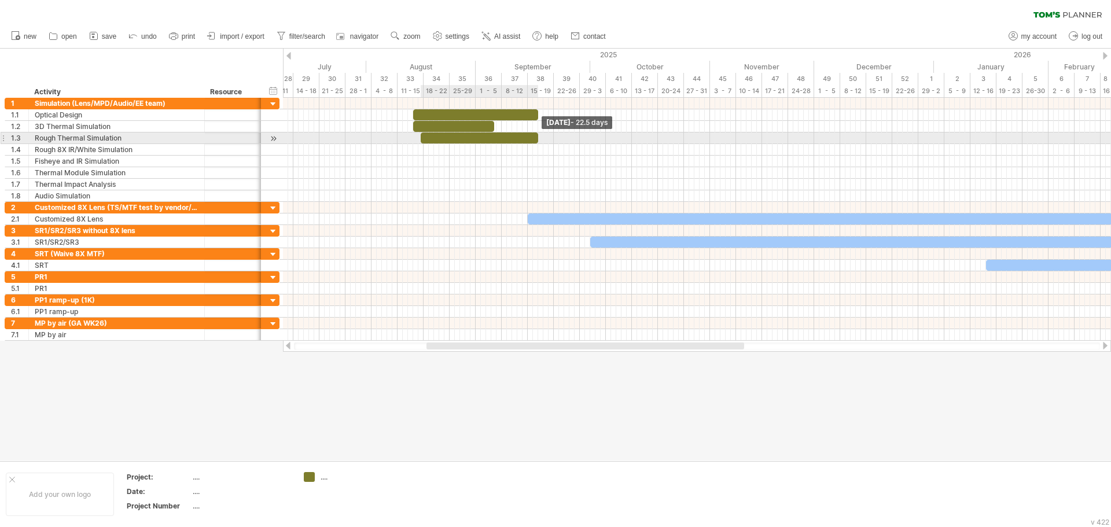
drag, startPoint x: 485, startPoint y: 135, endPoint x: 538, endPoint y: 134, distance: 52.7
click at [538, 134] on span at bounding box center [538, 137] width 5 height 11
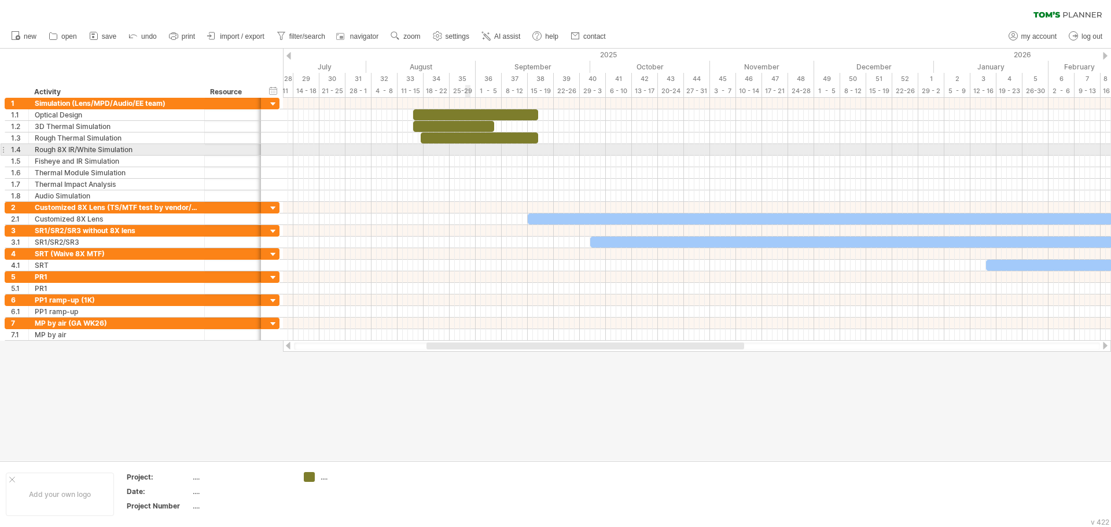
click at [468, 150] on div at bounding box center [697, 150] width 828 height 12
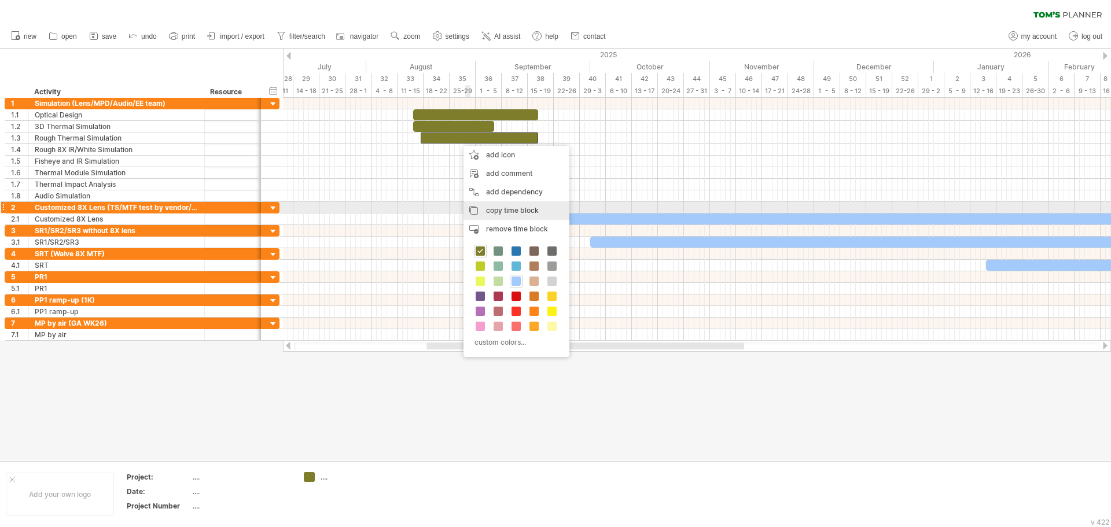
click at [510, 205] on div "copy time block copy time blocks/icons" at bounding box center [516, 210] width 106 height 19
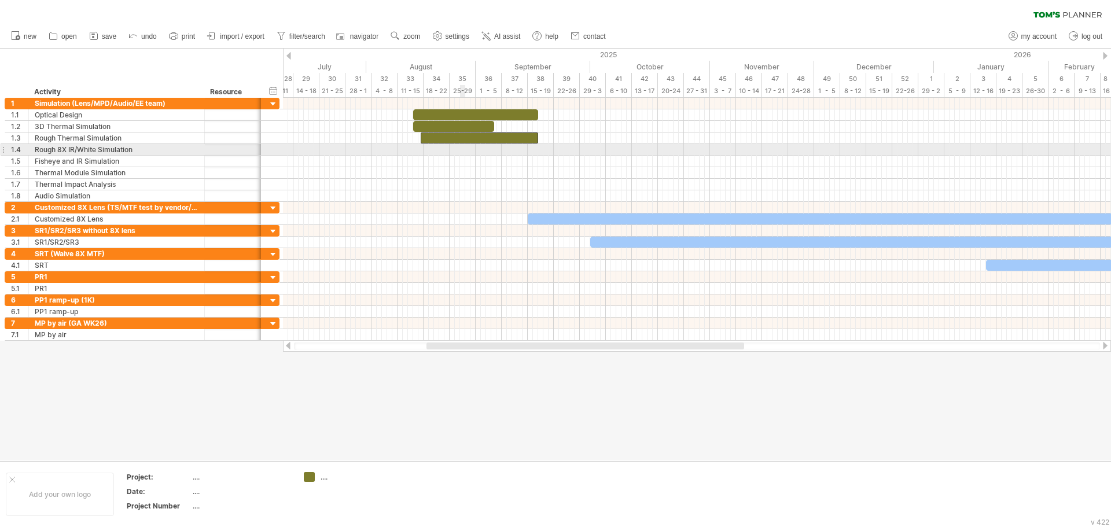
click at [459, 143] on div at bounding box center [697, 138] width 828 height 12
click at [459, 149] on div at bounding box center [697, 150] width 828 height 12
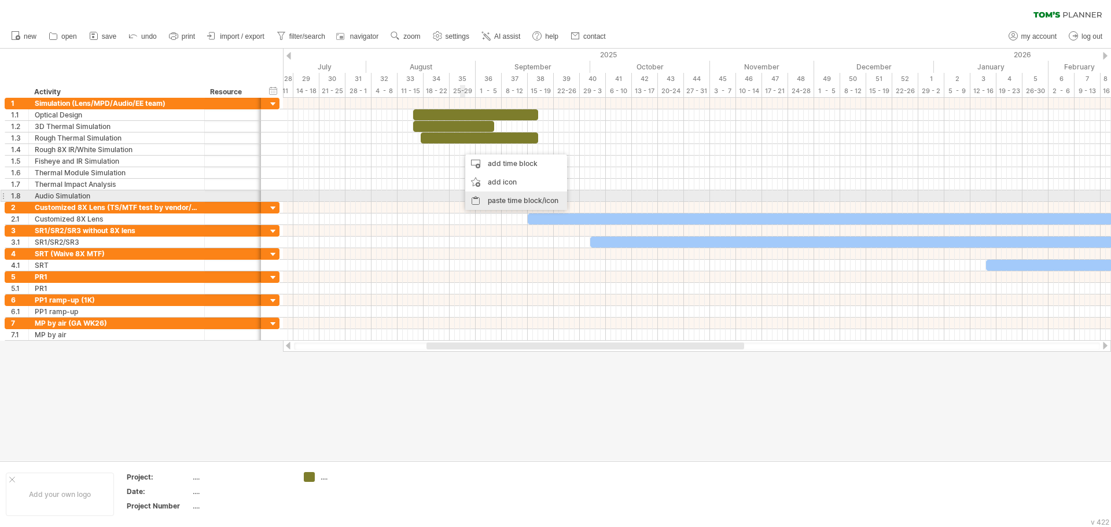
click at [502, 192] on div "paste time block/icon" at bounding box center [516, 201] width 102 height 19
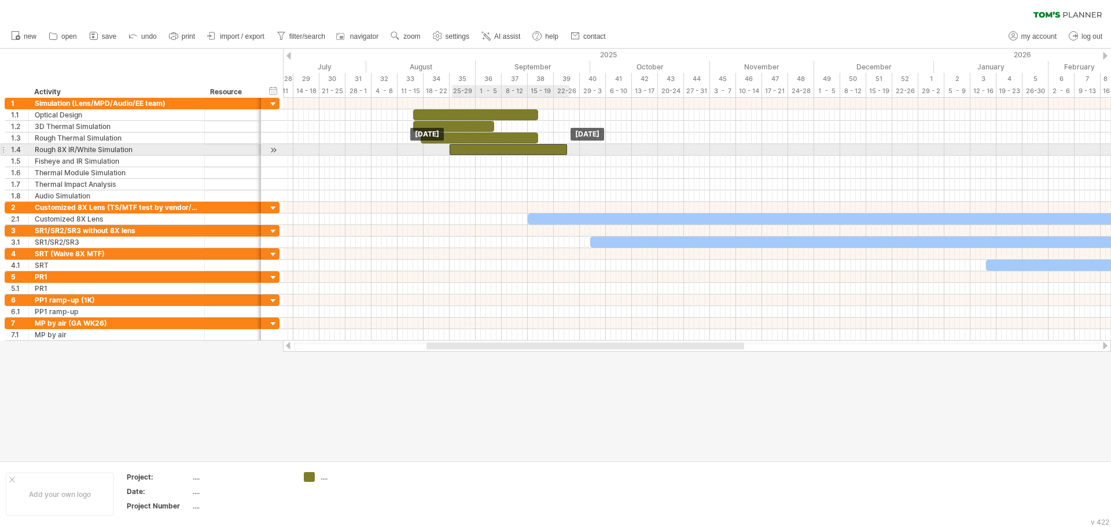
drag, startPoint x: 473, startPoint y: 148, endPoint x: 463, endPoint y: 148, distance: 10.4
click at [463, 148] on div at bounding box center [508, 149] width 117 height 11
drag, startPoint x: 565, startPoint y: 149, endPoint x: 535, endPoint y: 148, distance: 30.1
click at [535, 148] on div at bounding box center [494, 149] width 89 height 11
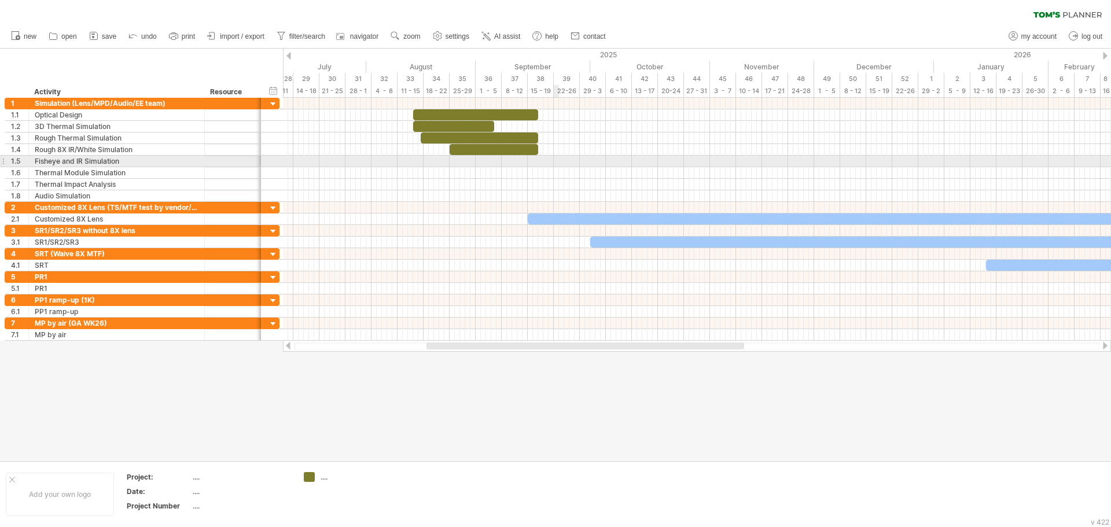
click at [557, 157] on div at bounding box center [697, 162] width 828 height 12
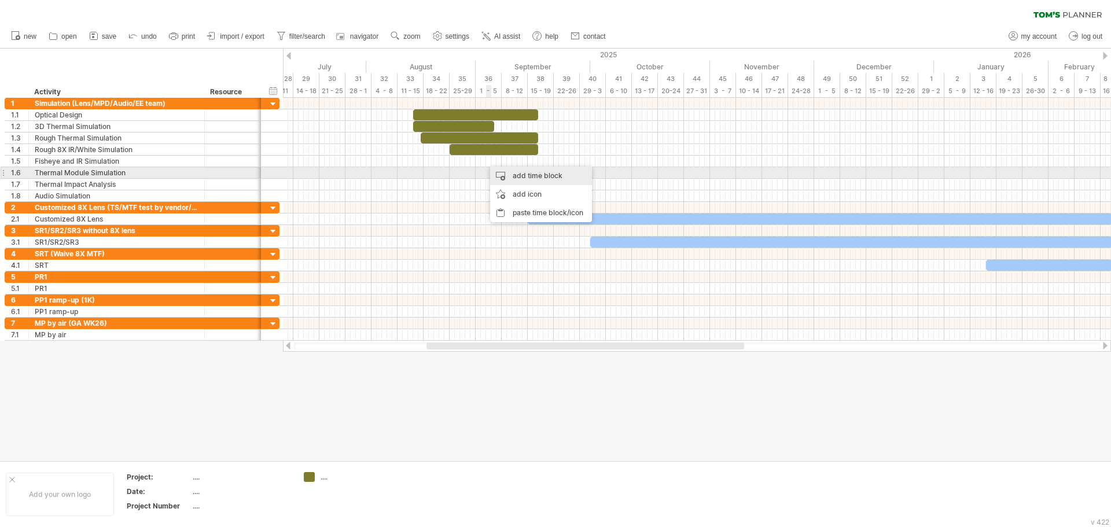
click at [520, 176] on div "add time block" at bounding box center [541, 176] width 102 height 19
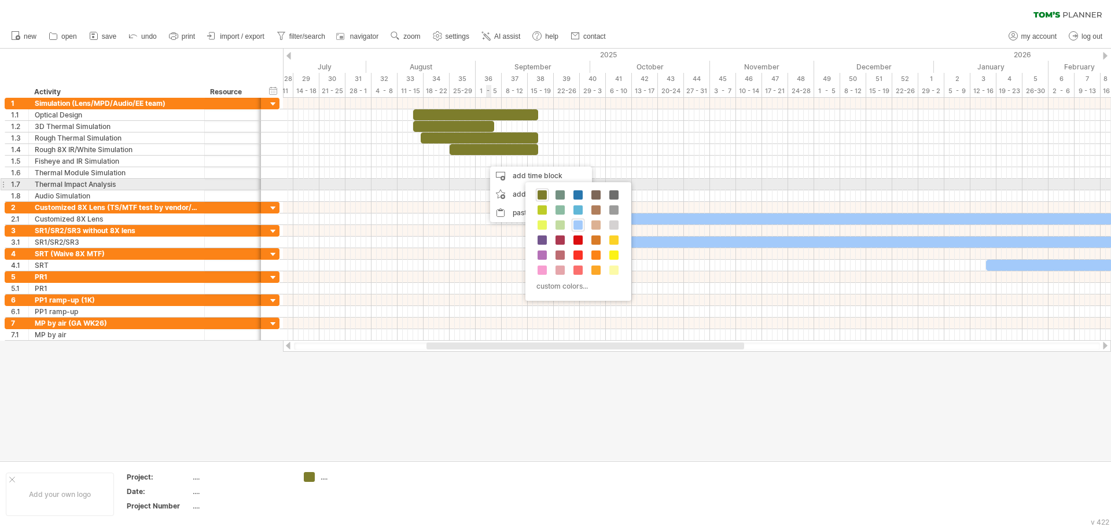
click at [540, 192] on span at bounding box center [541, 194] width 9 height 9
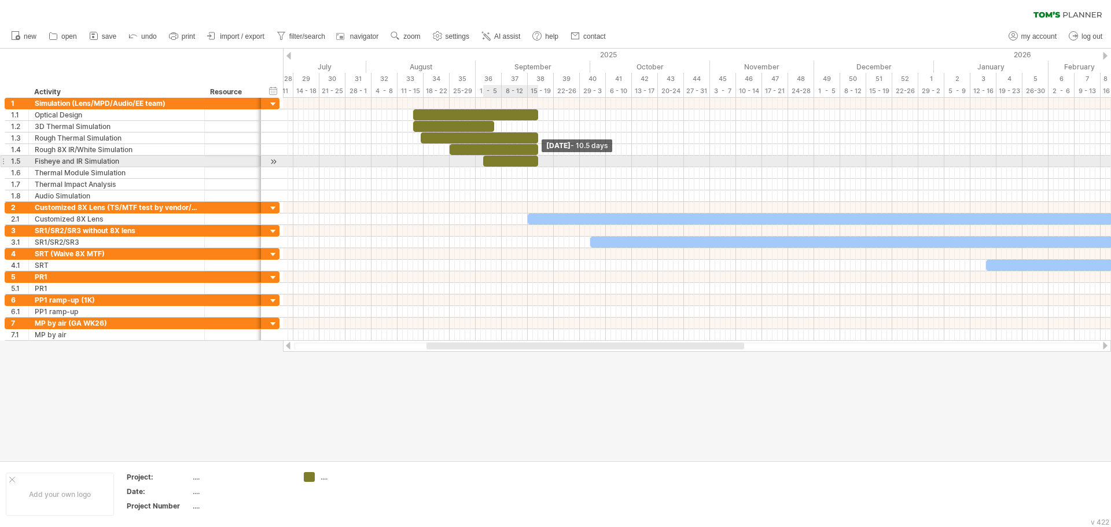
drag, startPoint x: 487, startPoint y: 162, endPoint x: 536, endPoint y: 161, distance: 49.2
click at [536, 161] on span at bounding box center [538, 161] width 5 height 11
drag, startPoint x: 485, startPoint y: 160, endPoint x: 452, endPoint y: 161, distance: 32.4
click at [452, 161] on div at bounding box center [494, 161] width 89 height 11
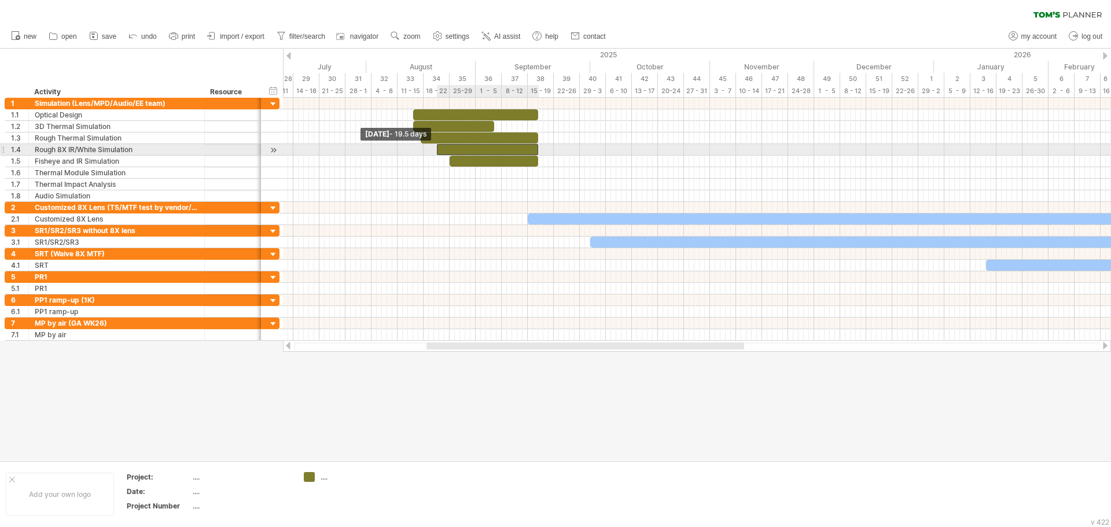
drag, startPoint x: 450, startPoint y: 151, endPoint x: 437, endPoint y: 150, distance: 12.7
click at [437, 150] on span at bounding box center [436, 149] width 5 height 11
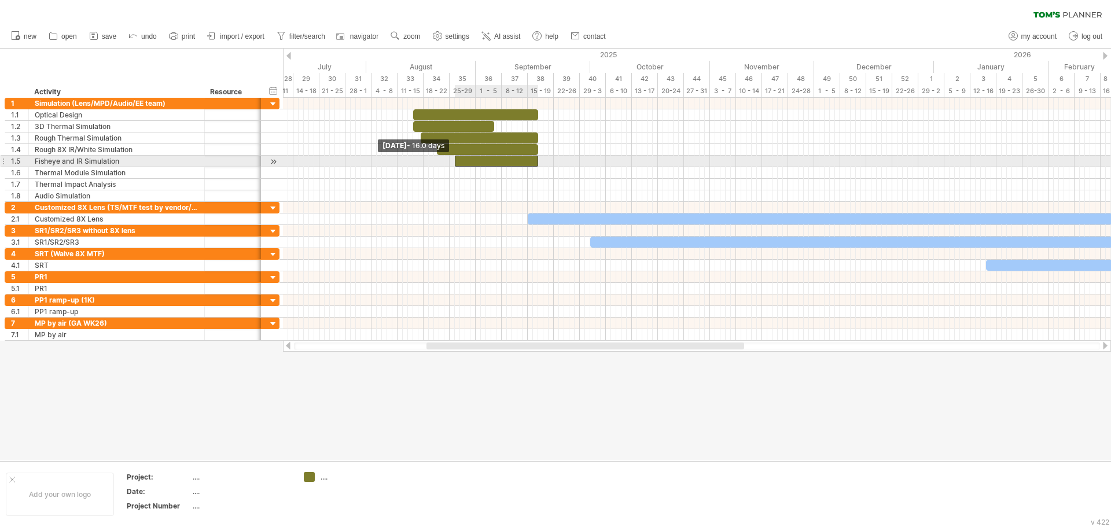
click at [456, 161] on span at bounding box center [454, 161] width 5 height 11
drag, startPoint x: 536, startPoint y: 159, endPoint x: 483, endPoint y: 162, distance: 53.3
click at [483, 162] on div at bounding box center [470, 161] width 31 height 11
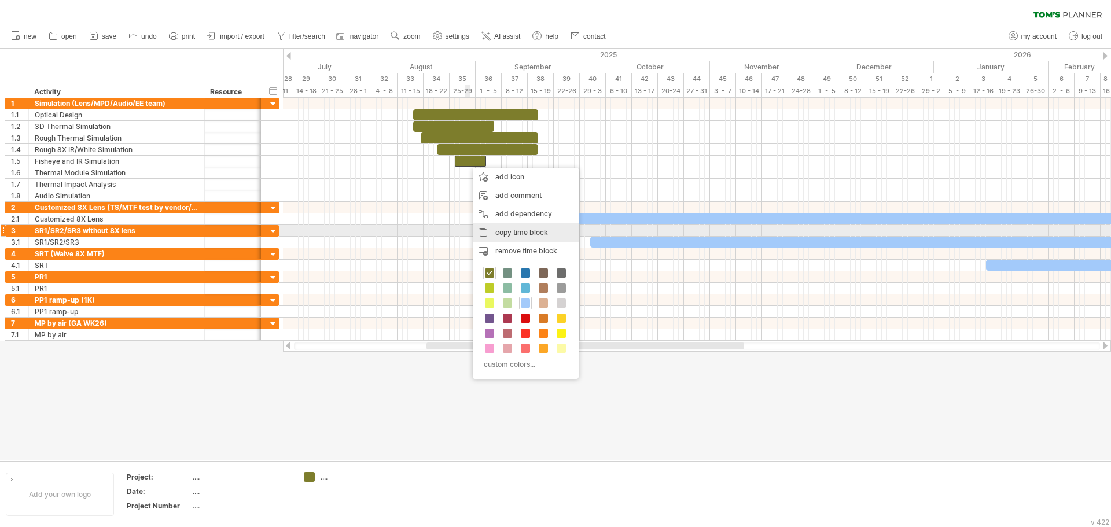
click at [522, 231] on span "copy time block" at bounding box center [521, 232] width 53 height 9
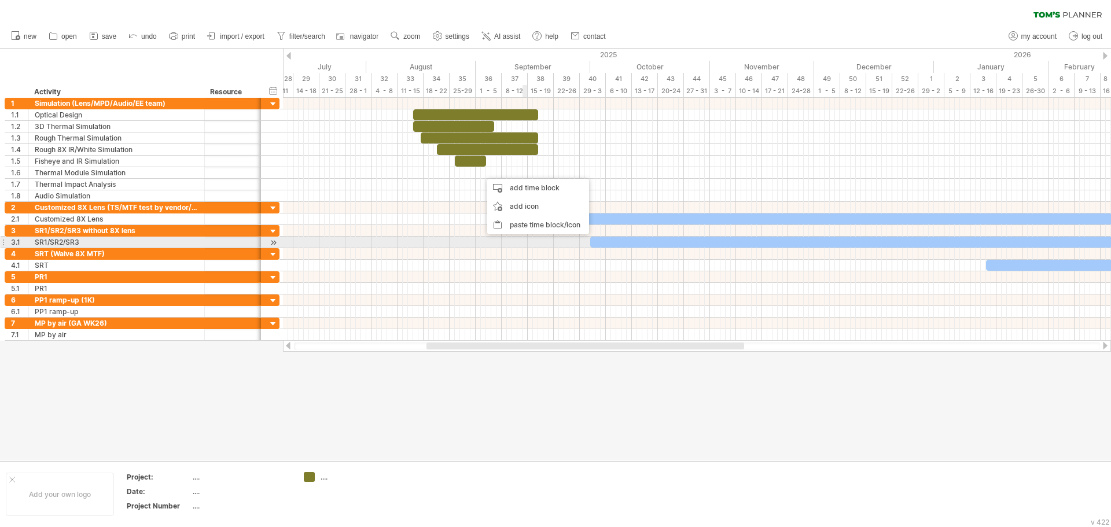
click at [525, 227] on div "paste time block/icon" at bounding box center [538, 225] width 102 height 19
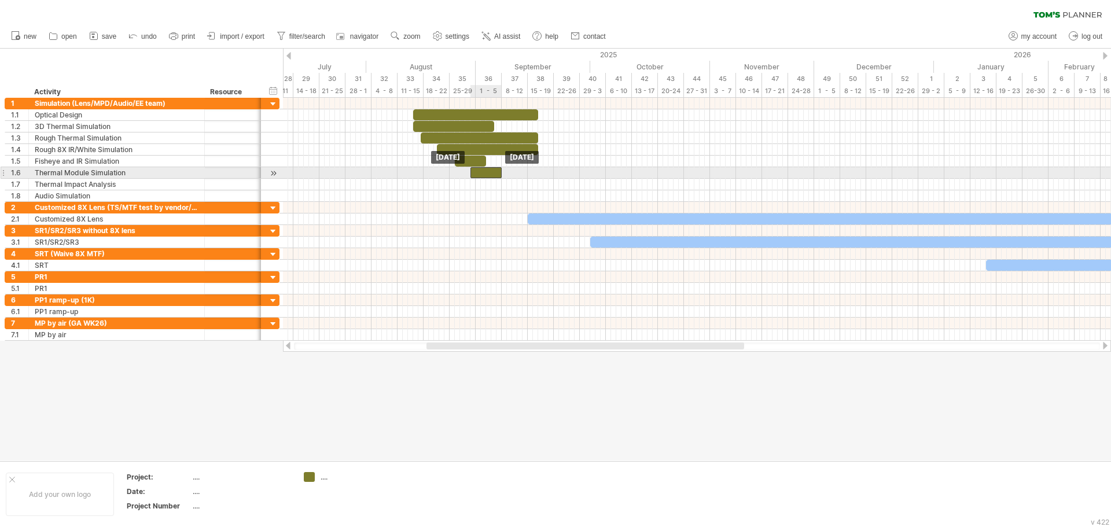
drag, startPoint x: 488, startPoint y: 174, endPoint x: 478, endPoint y: 174, distance: 9.8
click at [478, 174] on div at bounding box center [485, 172] width 31 height 11
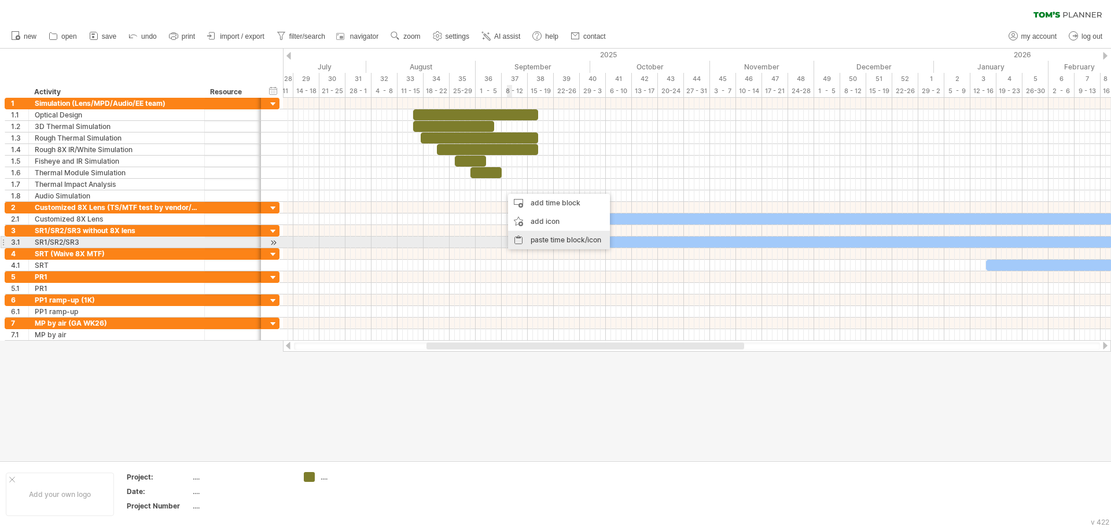
click at [536, 238] on div "paste time block/icon" at bounding box center [559, 240] width 102 height 19
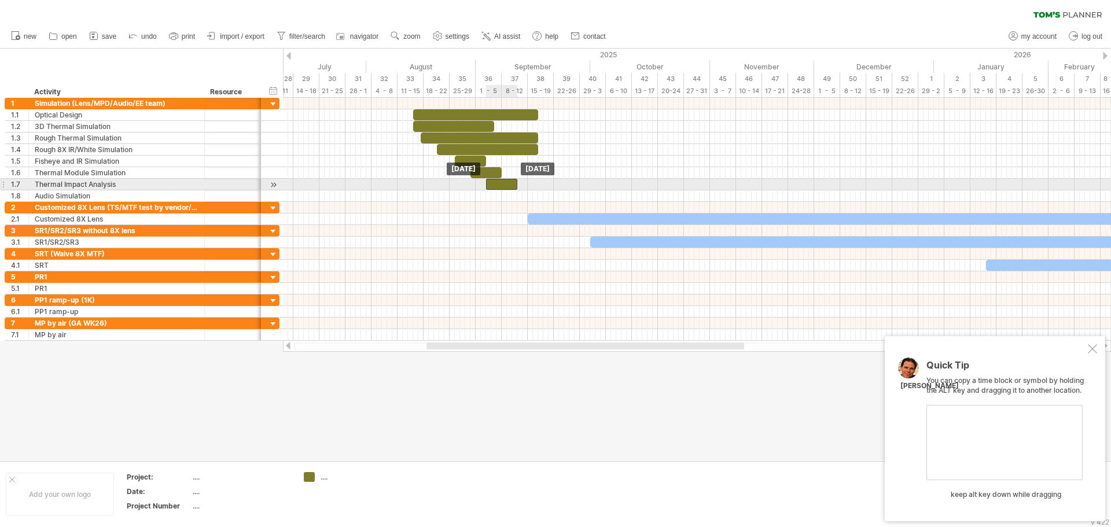
drag, startPoint x: 510, startPoint y: 185, endPoint x: 494, endPoint y: 182, distance: 16.4
click at [494, 182] on div at bounding box center [501, 184] width 31 height 11
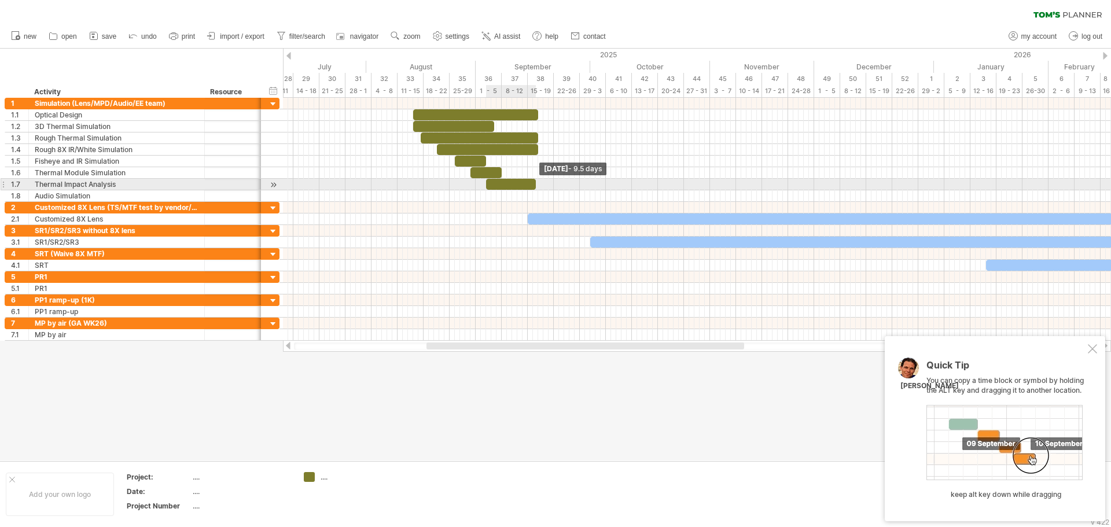
drag, startPoint x: 518, startPoint y: 185, endPoint x: 537, endPoint y: 185, distance: 18.5
click at [537, 185] on span at bounding box center [535, 184] width 5 height 11
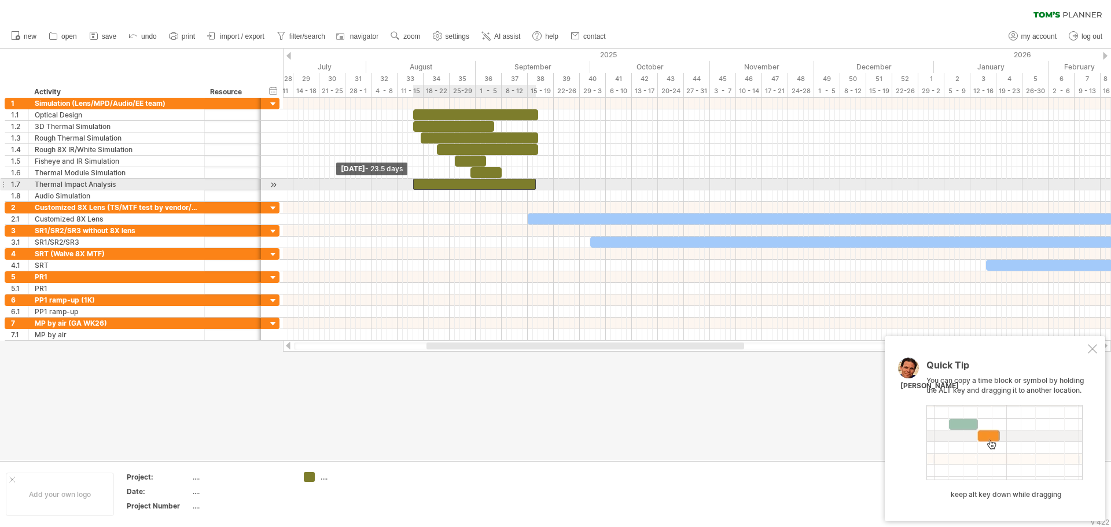
drag, startPoint x: 486, startPoint y: 182, endPoint x: 412, endPoint y: 185, distance: 74.1
click at [412, 185] on span at bounding box center [413, 184] width 5 height 11
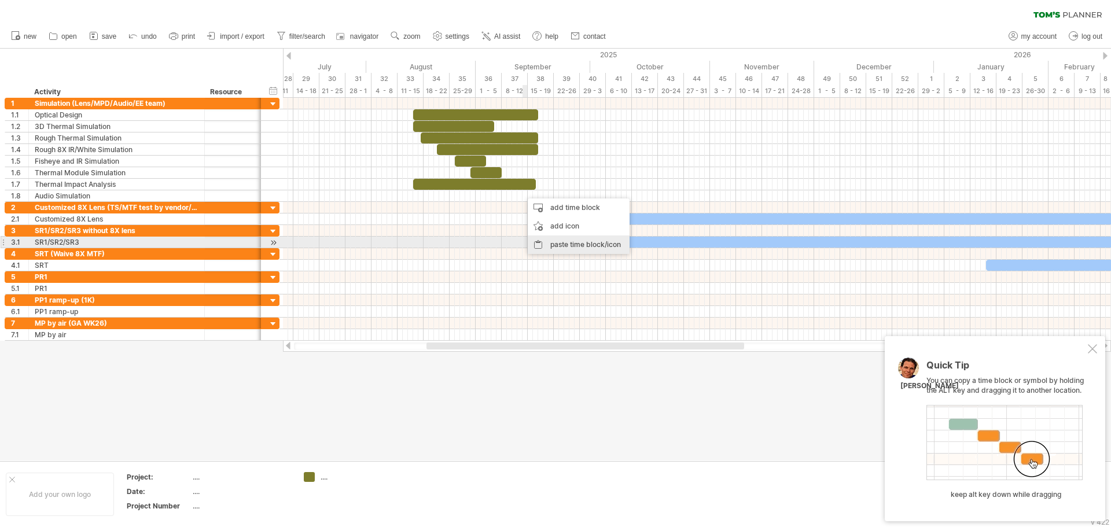
click at [558, 240] on div "paste time block/icon" at bounding box center [579, 244] width 102 height 19
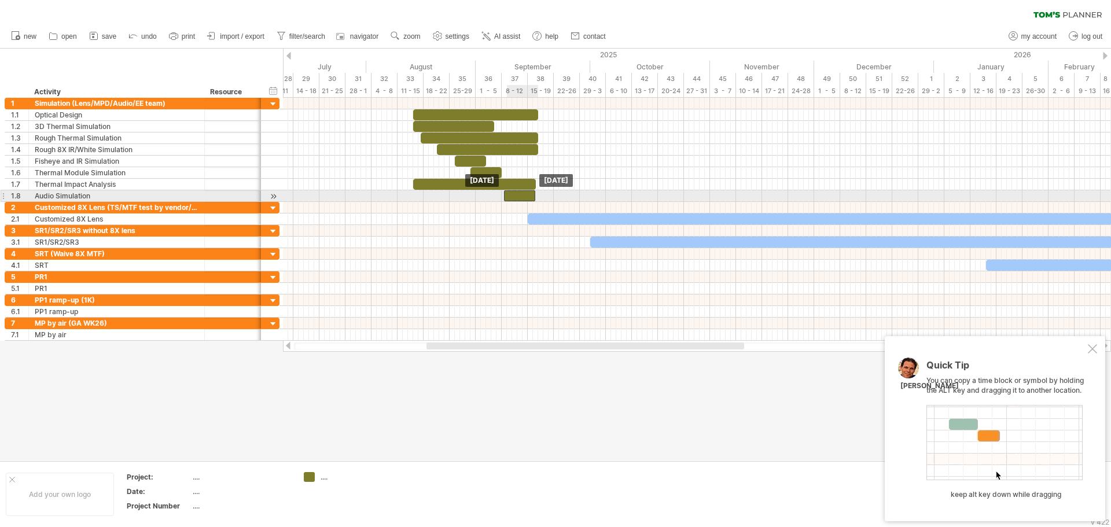
drag, startPoint x: 531, startPoint y: 193, endPoint x: 513, endPoint y: 190, distance: 17.5
click at [513, 190] on div at bounding box center [519, 195] width 31 height 11
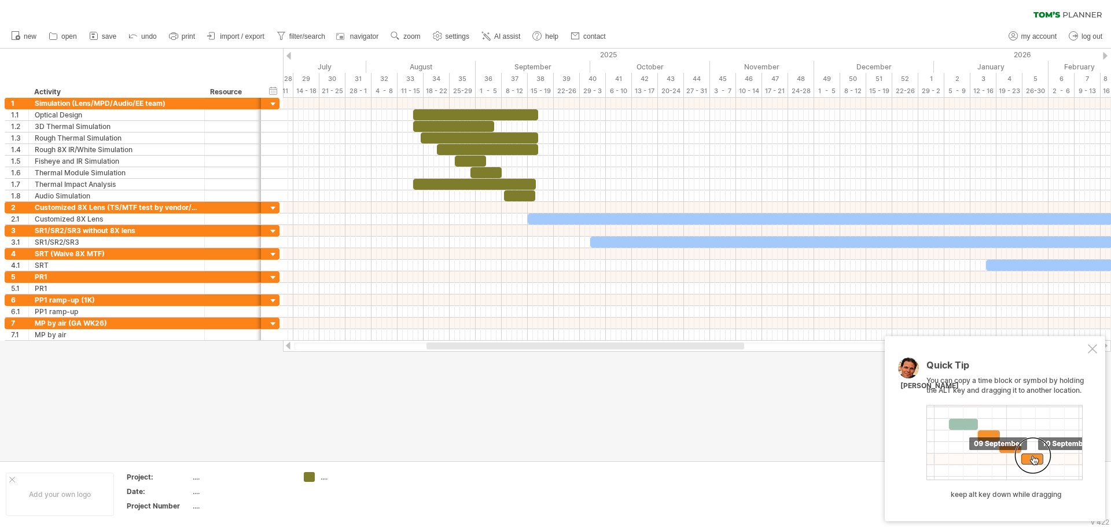
click at [1088, 349] on div at bounding box center [1092, 348] width 9 height 9
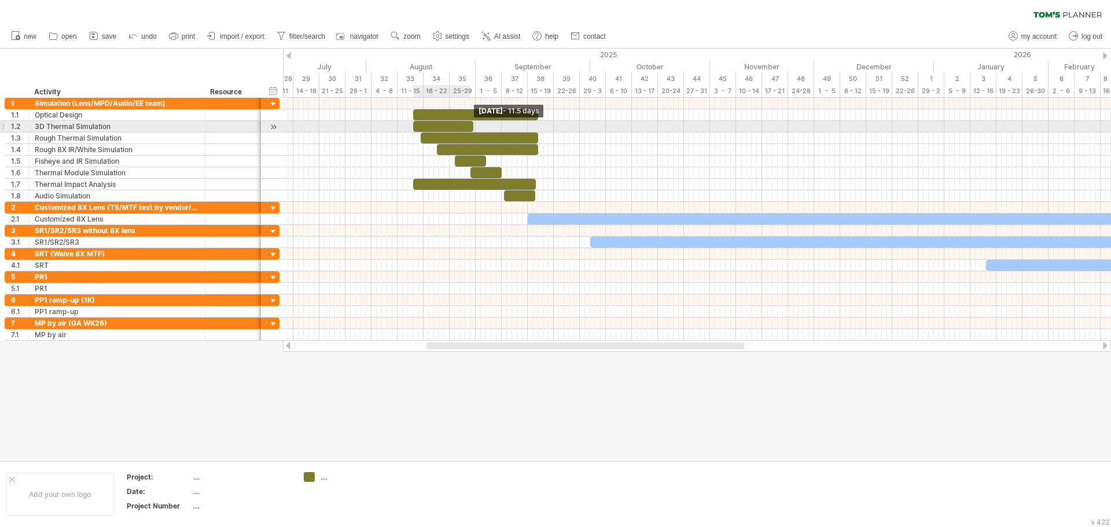
drag, startPoint x: 495, startPoint y: 124, endPoint x: 473, endPoint y: 122, distance: 22.1
click at [473, 122] on span at bounding box center [473, 126] width 5 height 11
click at [495, 124] on div at bounding box center [697, 127] width 828 height 12
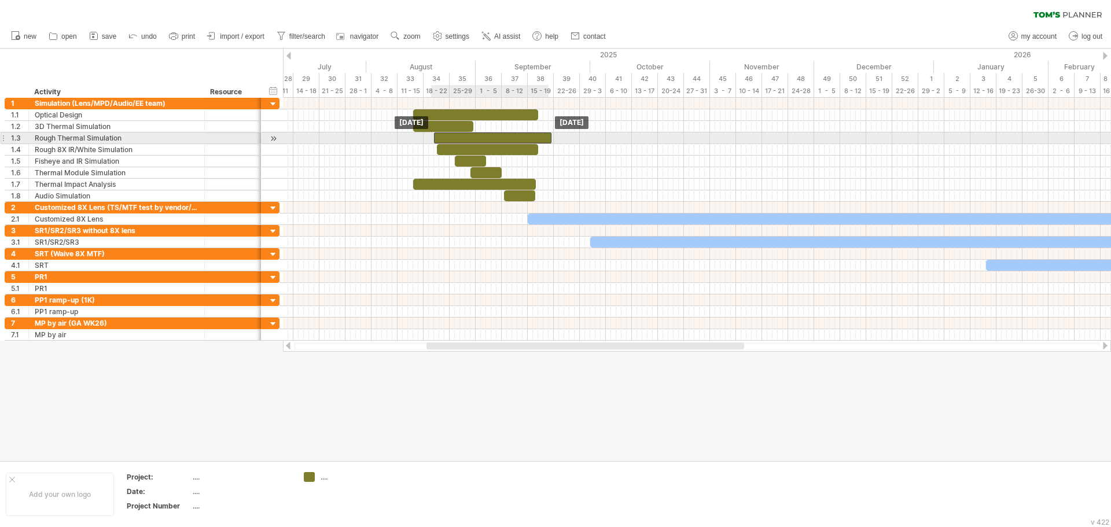
drag, startPoint x: 447, startPoint y: 140, endPoint x: 460, endPoint y: 137, distance: 13.2
click at [460, 137] on div at bounding box center [492, 137] width 117 height 11
drag, startPoint x: 551, startPoint y: 136, endPoint x: 537, endPoint y: 136, distance: 13.9
click at [537, 136] on span at bounding box center [538, 137] width 5 height 11
drag, startPoint x: 435, startPoint y: 138, endPoint x: 448, endPoint y: 137, distance: 13.3
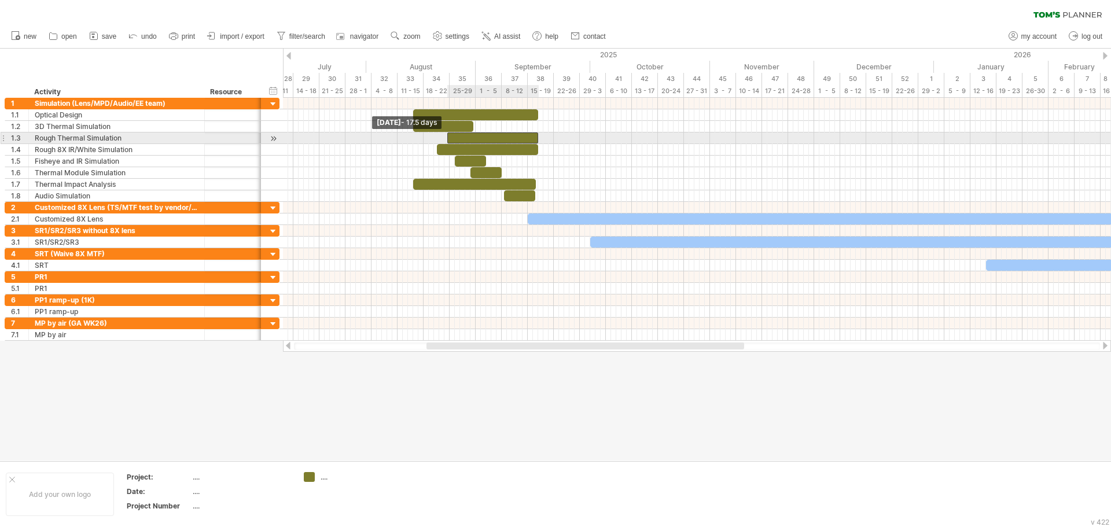
click at [448, 137] on span at bounding box center [447, 137] width 5 height 11
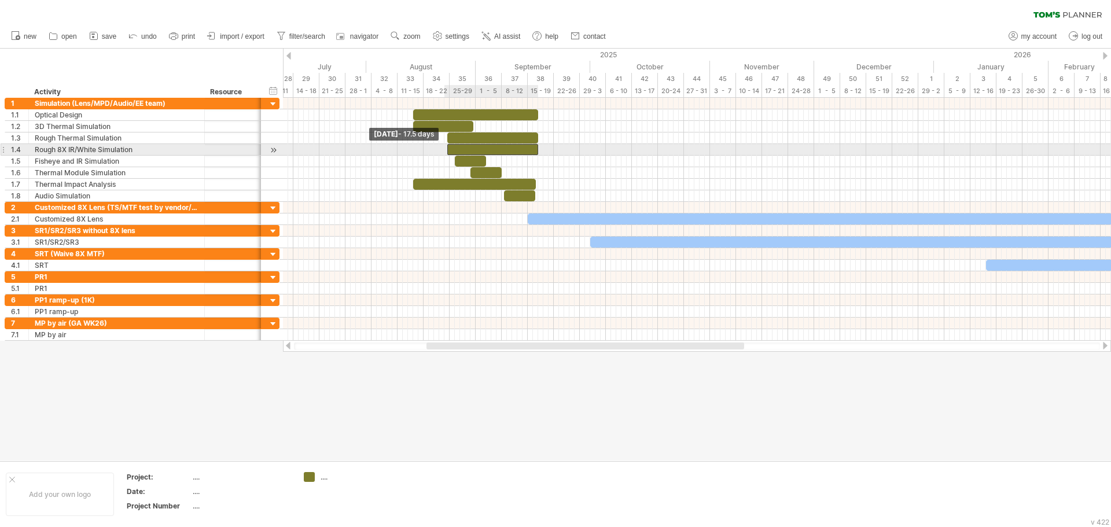
drag, startPoint x: 436, startPoint y: 150, endPoint x: 445, endPoint y: 148, distance: 9.7
click at [445, 148] on span at bounding box center [447, 149] width 5 height 11
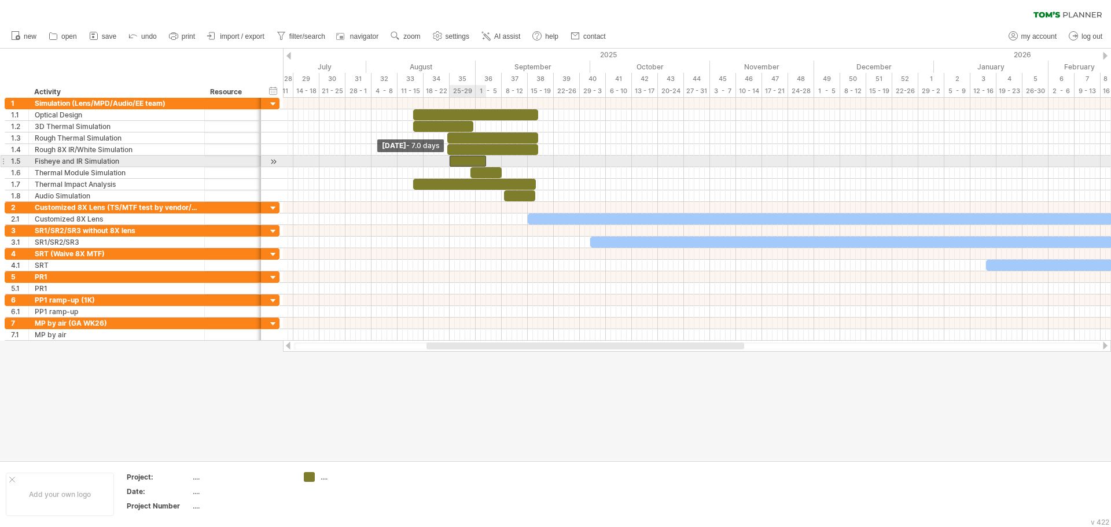
click at [452, 162] on div at bounding box center [468, 161] width 36 height 11
drag, startPoint x: 487, startPoint y: 160, endPoint x: 538, endPoint y: 160, distance: 51.5
click at [538, 160] on span at bounding box center [538, 161] width 5 height 11
drag, startPoint x: 448, startPoint y: 160, endPoint x: 474, endPoint y: 160, distance: 26.0
click at [474, 160] on span at bounding box center [475, 161] width 5 height 11
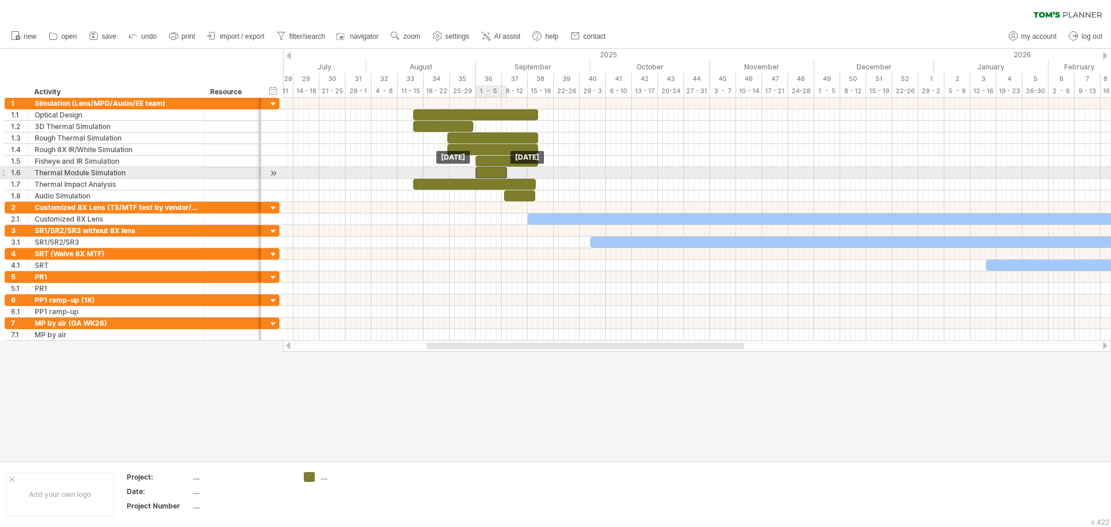
click at [487, 171] on div at bounding box center [491, 172] width 31 height 11
drag, startPoint x: 512, startPoint y: 171, endPoint x: 535, endPoint y: 170, distance: 23.1
click at [535, 170] on div at bounding box center [507, 172] width 62 height 11
